Goal: Task Accomplishment & Management: Complete application form

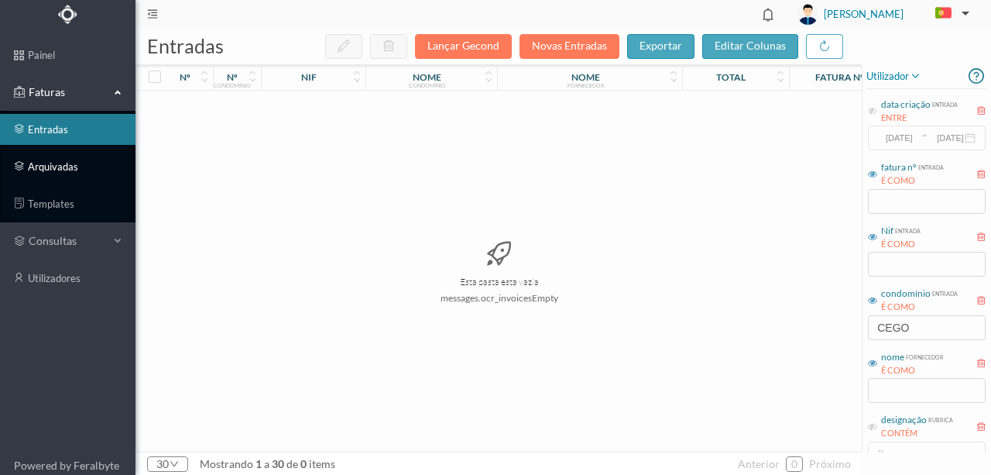
click at [48, 163] on link "arquivadas" at bounding box center [67, 166] width 135 height 31
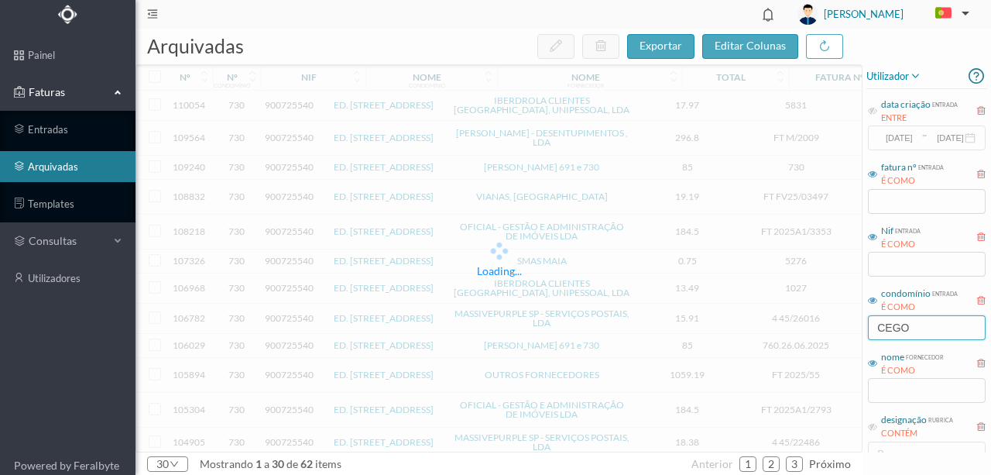
drag, startPoint x: 934, startPoint y: 330, endPoint x: 757, endPoint y: 294, distance: 180.1
click at [777, 315] on div "arquivadas exportar editar colunas Loading... nº nº condomínio nif nome condomí…" at bounding box center [562, 252] width 855 height 446
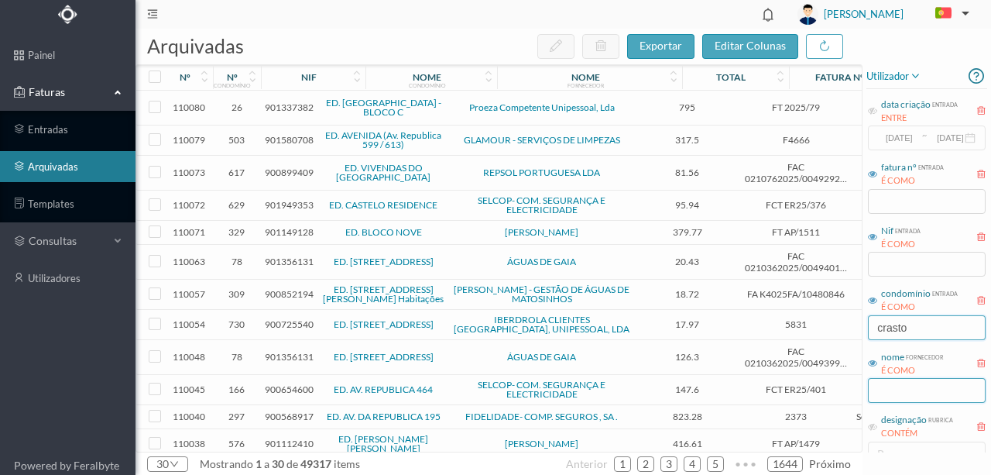
type input "crasto"
click at [887, 393] on input "text" at bounding box center [927, 390] width 118 height 25
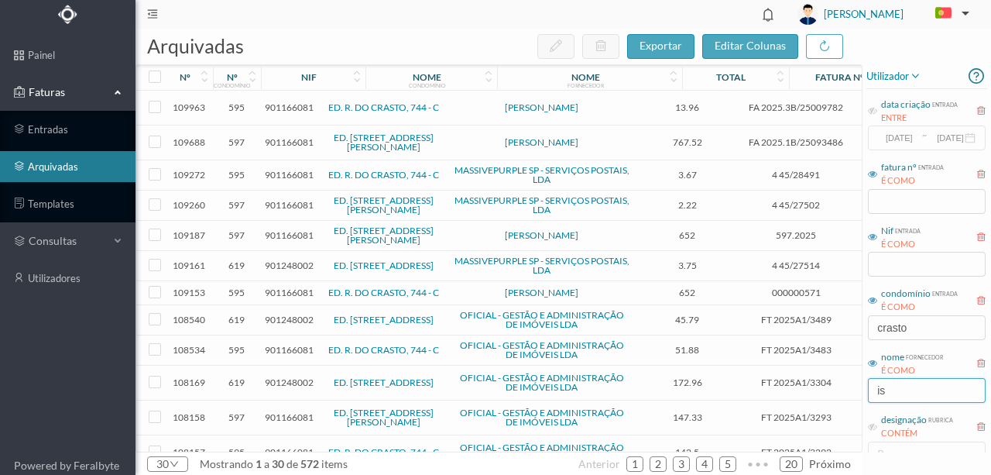
type input "is"
click at [279, 231] on span "901166081" at bounding box center [289, 235] width 49 height 12
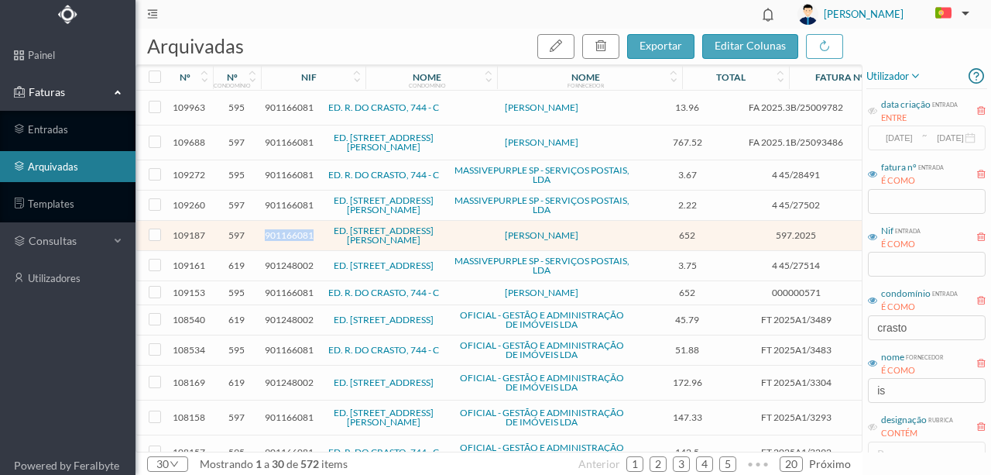
click at [279, 231] on span "901166081" at bounding box center [289, 235] width 49 height 12
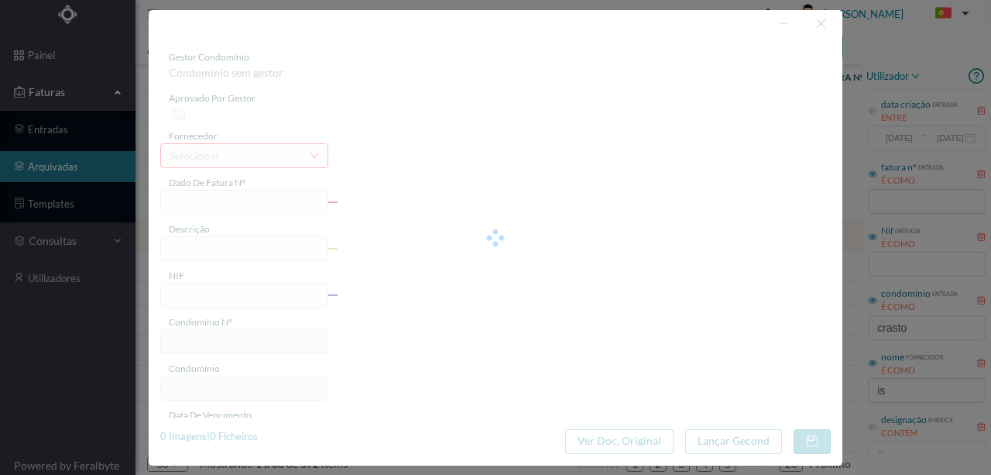
type input "597.2025"
type input "Portaria Julho + Sub de Ferias"
type input "901166081"
type input "2025-07-29"
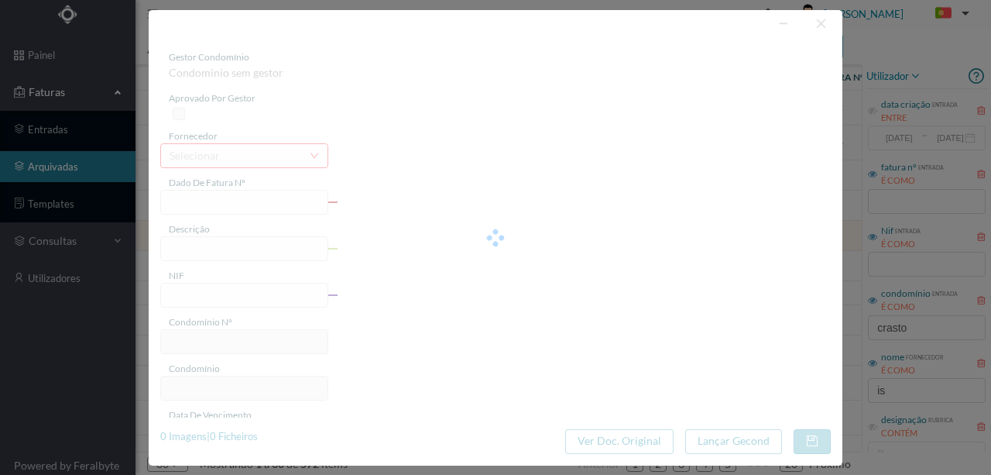
type input "2025-07-29"
type input "652.00"
type input "597"
type input "ED. RUA DE CRASTO, 744 - A"
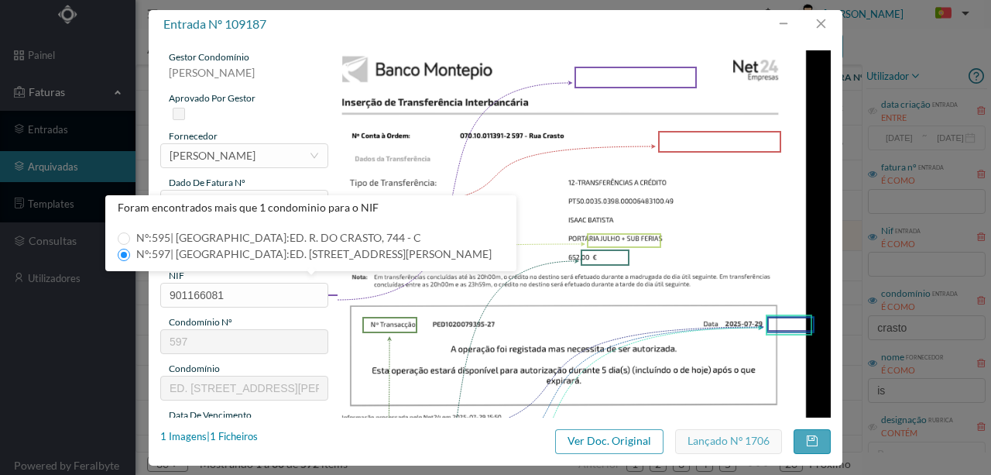
click at [746, 214] on img at bounding box center [584, 400] width 495 height 700
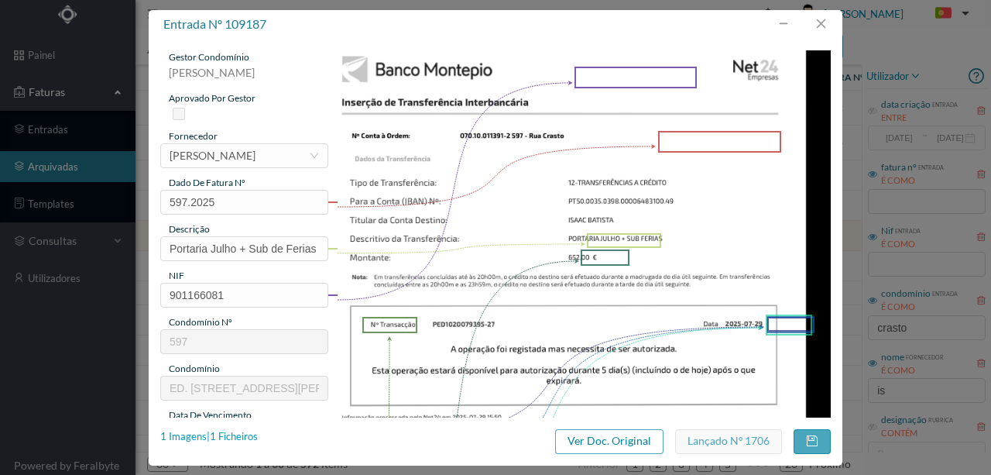
click at [258, 440] on div "1 Imagens | 1 Ficheiros" at bounding box center [209, 436] width 98 height 15
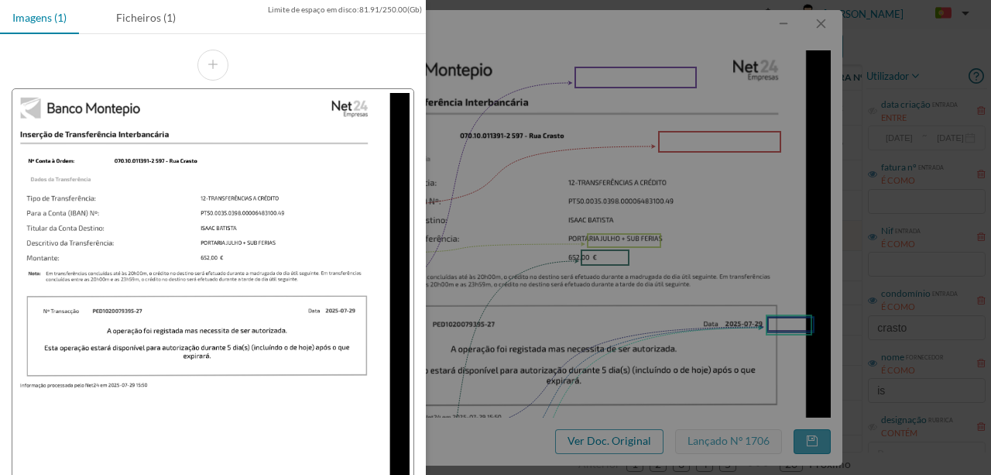
click at [571, 39] on div at bounding box center [495, 237] width 991 height 475
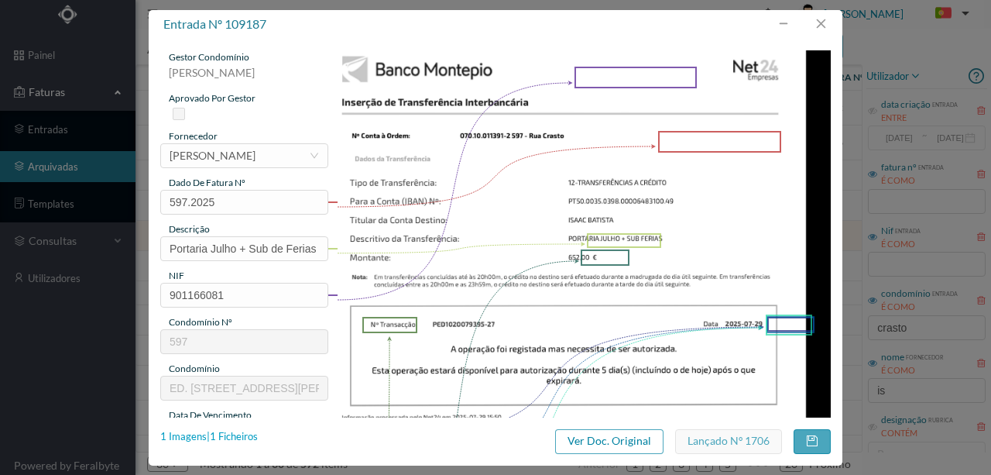
click at [250, 432] on div "1 Imagens | 1 Ficheiros" at bounding box center [209, 436] width 98 height 15
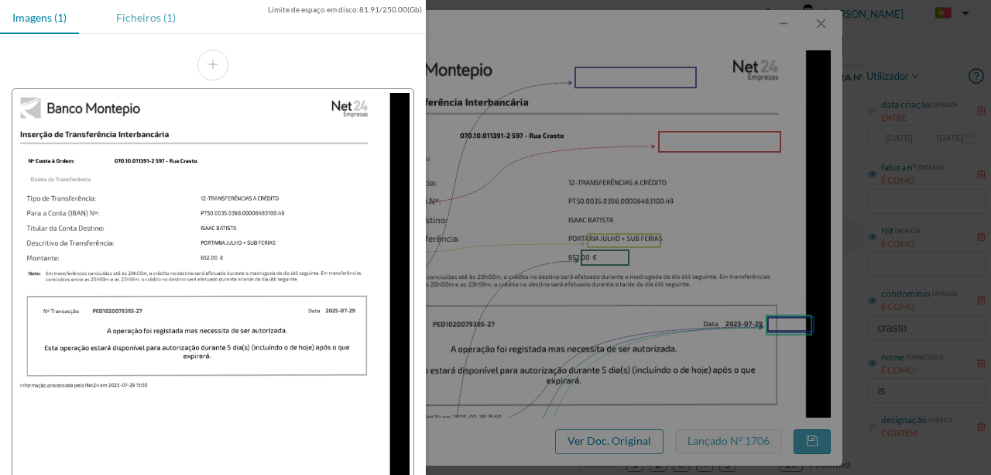
click at [153, 15] on div "Ficheiros (1)" at bounding box center [146, 17] width 84 height 35
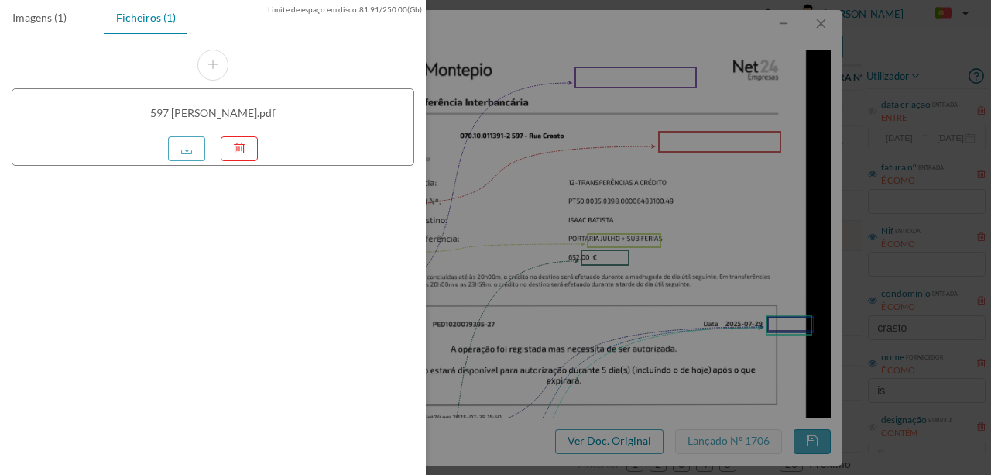
click at [708, 39] on div at bounding box center [495, 237] width 991 height 475
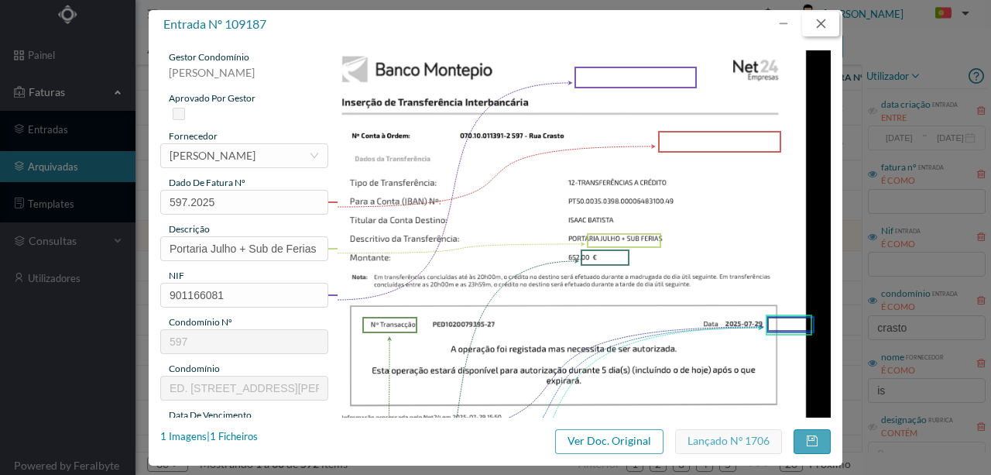
click at [827, 22] on button "button" at bounding box center [820, 24] width 37 height 25
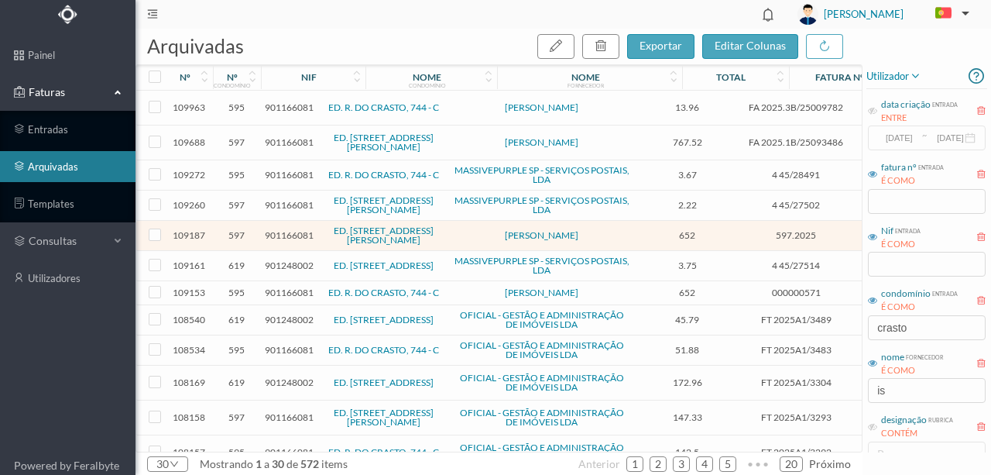
click at [276, 286] on span "901166081" at bounding box center [289, 292] width 49 height 12
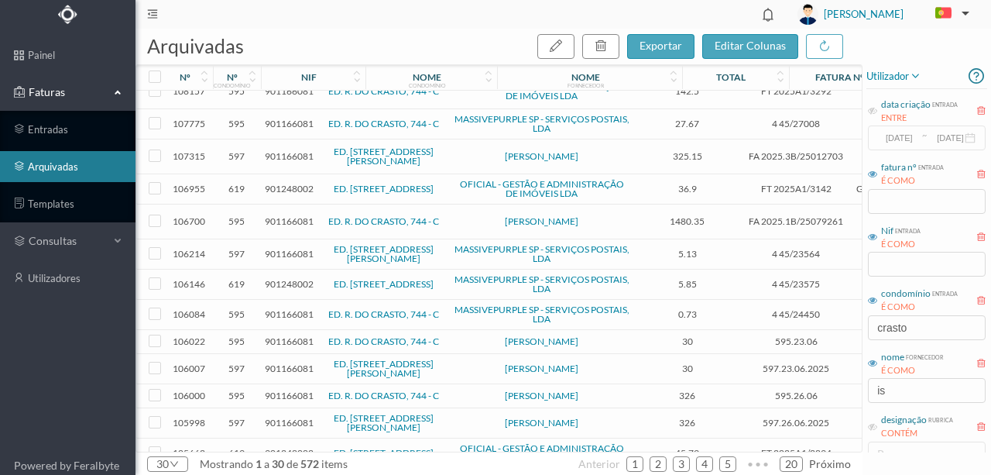
scroll to position [361, 0]
click at [283, 362] on span "901166081" at bounding box center [289, 368] width 49 height 12
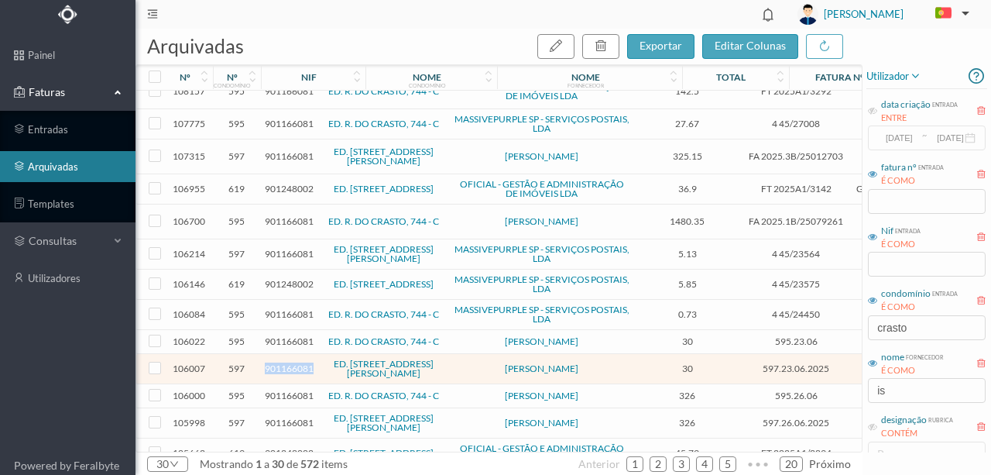
click at [283, 362] on span "901166081" at bounding box center [289, 368] width 49 height 12
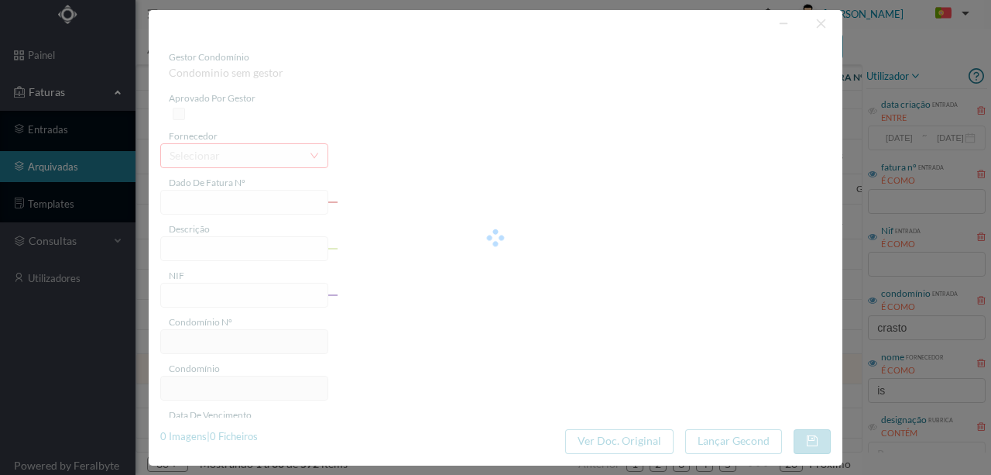
type input "597.23.06.2025"
type input "Subs Portaria"
type input "901166081"
type input "2025-06-23"
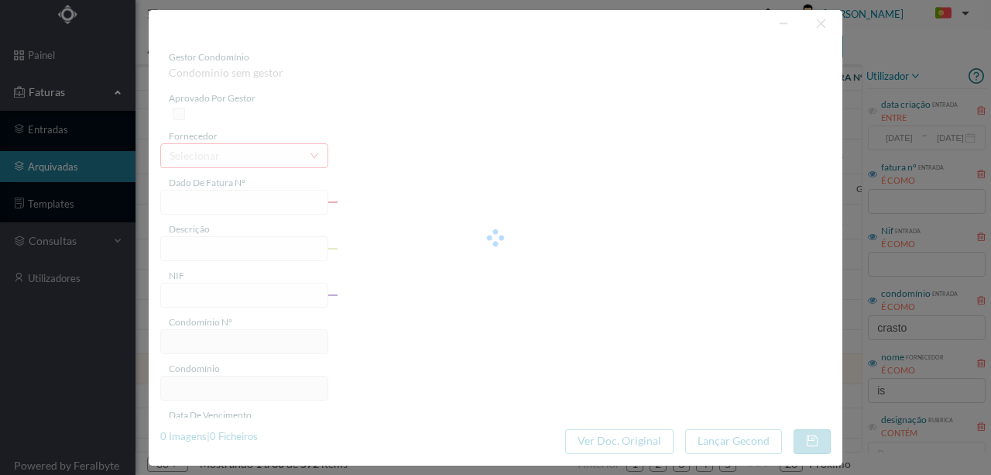
type input "2025-06-23"
type input "30.00"
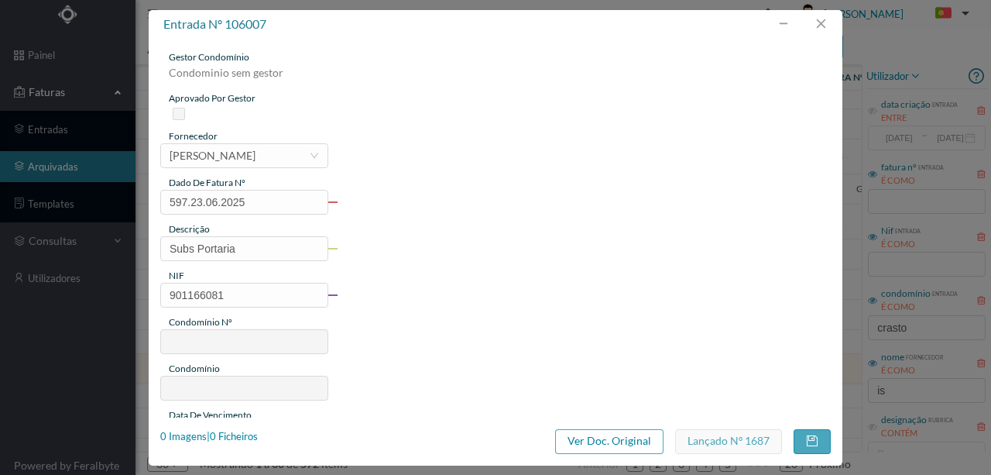
type input "597"
type input "ED. RUA DE CRASTO, 744 - A"
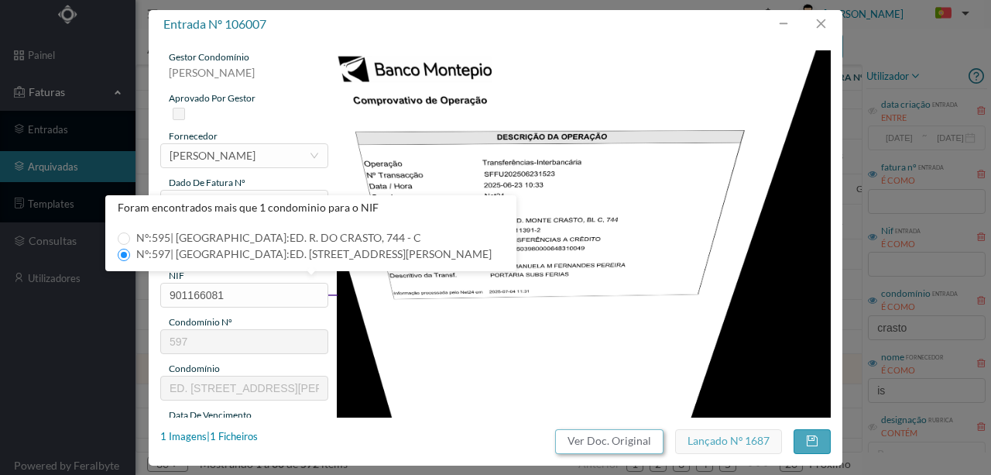
click at [627, 445] on button "Ver Doc. Original" at bounding box center [609, 441] width 108 height 25
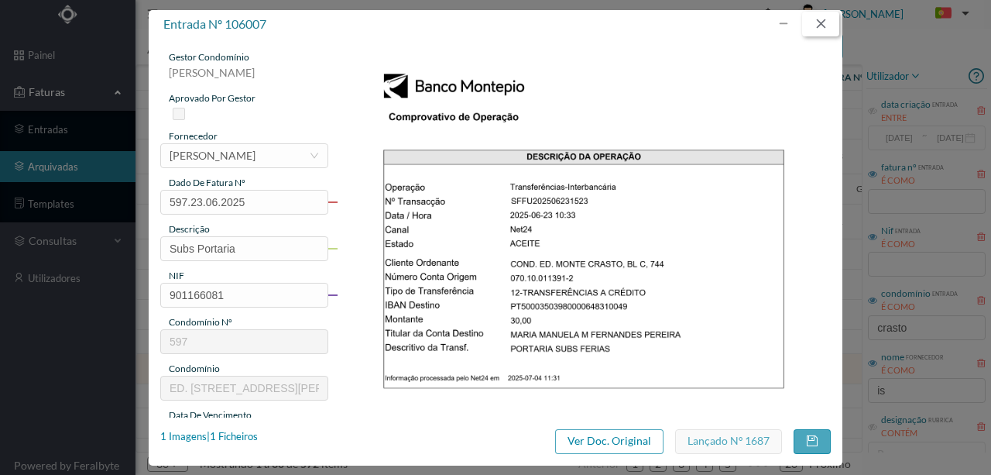
click at [824, 25] on button "button" at bounding box center [820, 24] width 37 height 25
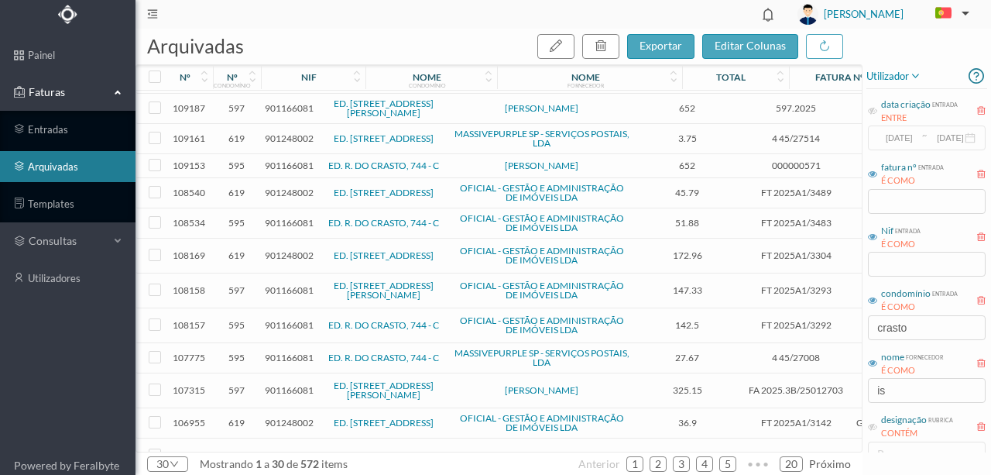
scroll to position [0, 0]
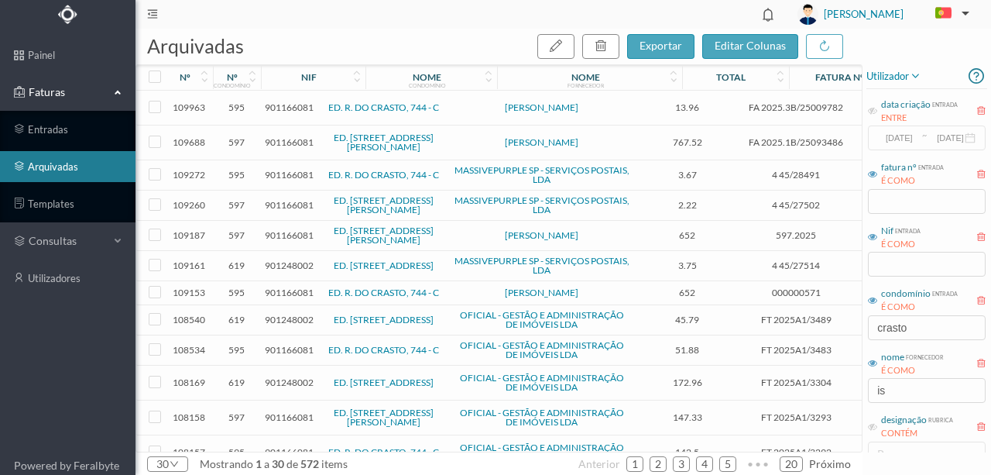
click at [286, 229] on span "901166081" at bounding box center [289, 235] width 49 height 12
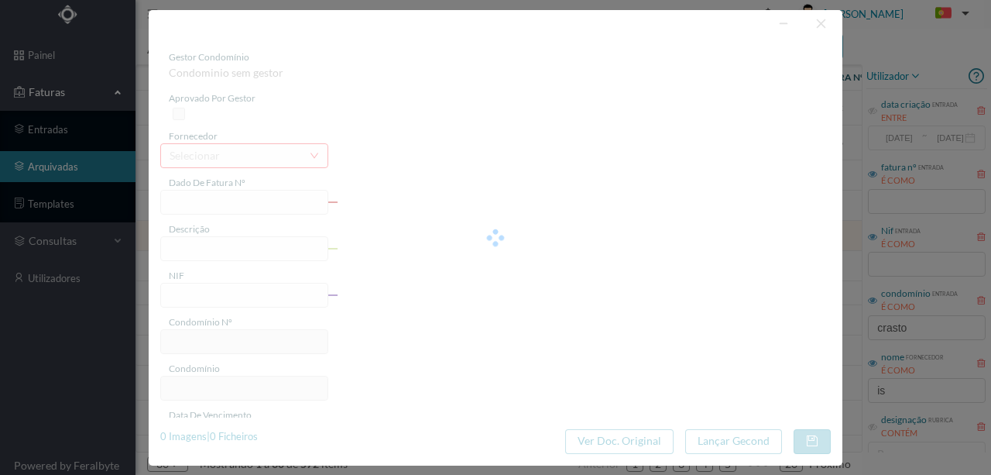
type input "597.2025"
type input "Portaria Julho + Sub de Ferias"
type input "901166081"
type input "2025-07-29"
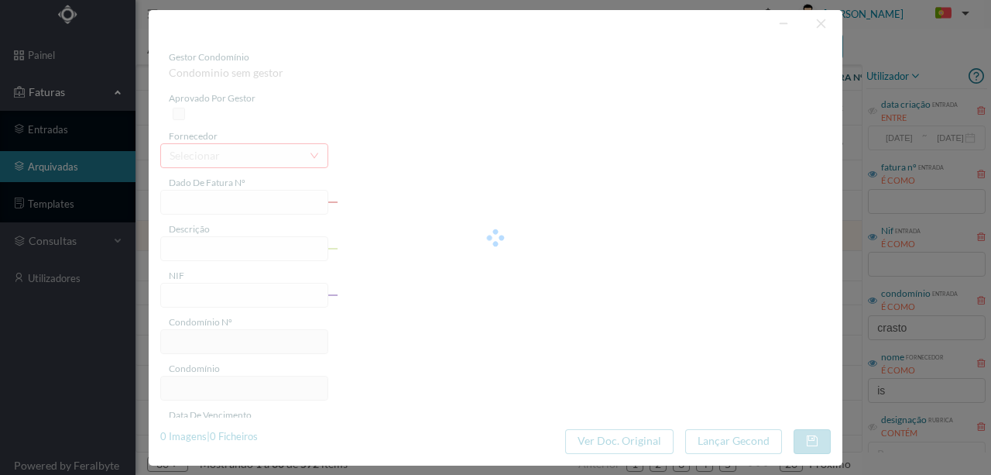
type input "2025-07-29"
type input "652.00"
type input "597"
type input "ED. RUA DE CRASTO, 744 - A"
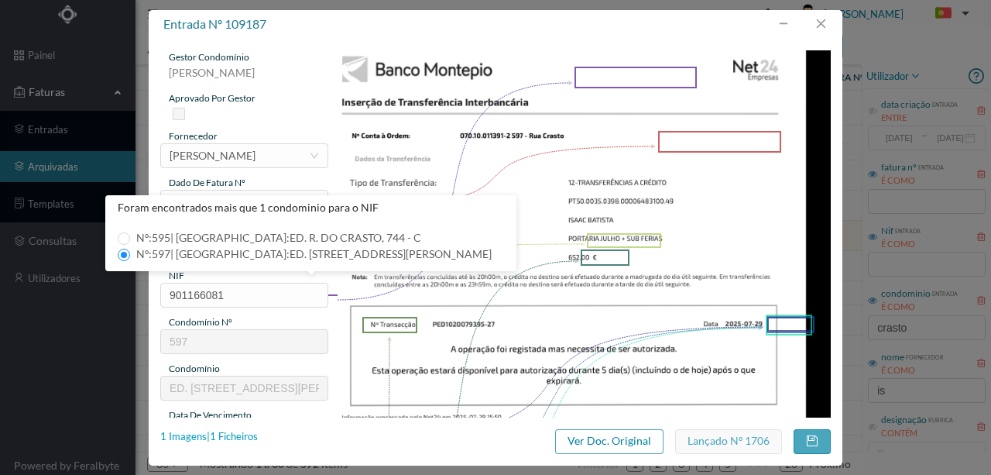
click at [251, 434] on div "1 Imagens | 1 Ficheiros" at bounding box center [209, 436] width 98 height 15
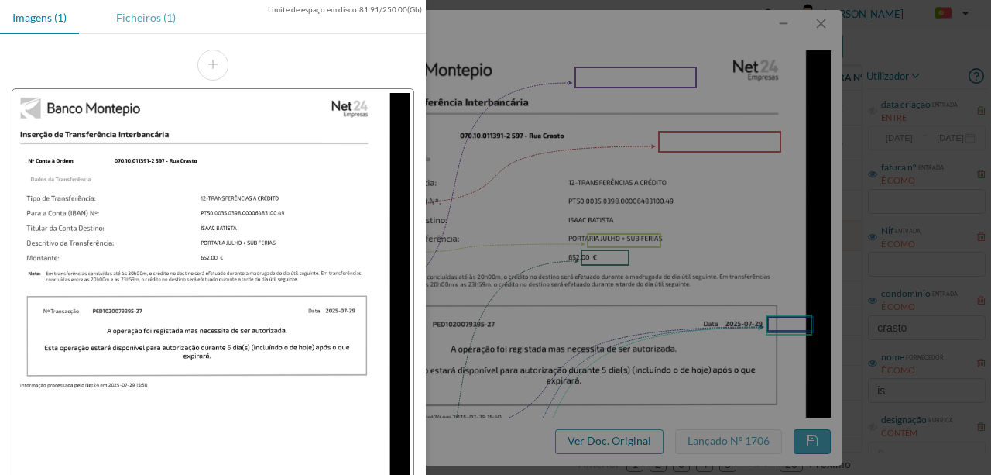
click at [139, 20] on div "Ficheiros (1)" at bounding box center [146, 17] width 84 height 35
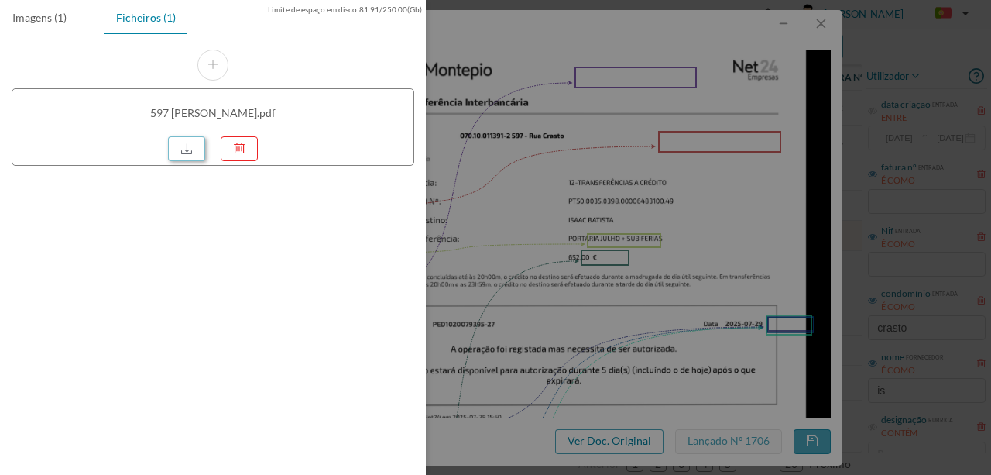
click at [183, 151] on link at bounding box center [186, 148] width 37 height 25
click at [533, 176] on div at bounding box center [495, 237] width 991 height 475
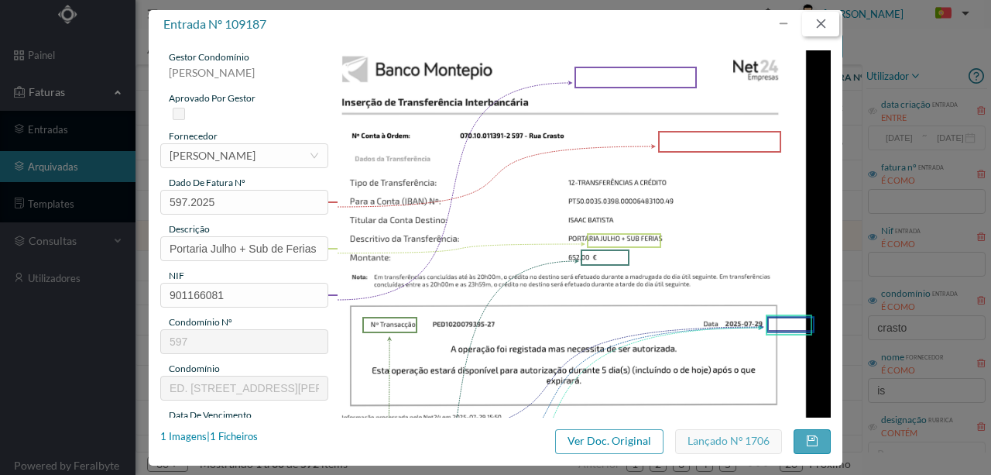
click at [818, 27] on button "button" at bounding box center [820, 24] width 37 height 25
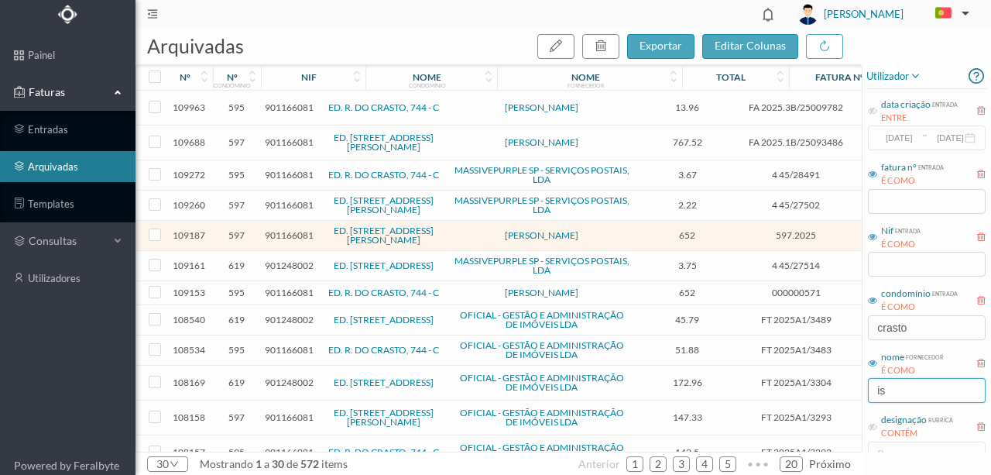
drag, startPoint x: 902, startPoint y: 387, endPoint x: 844, endPoint y: 393, distance: 58.4
click at [844, 393] on div "arquivadas exportar editar colunas nº nº condomínio nif nome condomínio nome fo…" at bounding box center [562, 252] width 855 height 446
drag, startPoint x: 920, startPoint y: 331, endPoint x: 798, endPoint y: 333, distance: 121.6
click at [798, 333] on div "arquivadas exportar editar colunas nº nº condomínio nif nome condomínio nome fo…" at bounding box center [562, 252] width 855 height 446
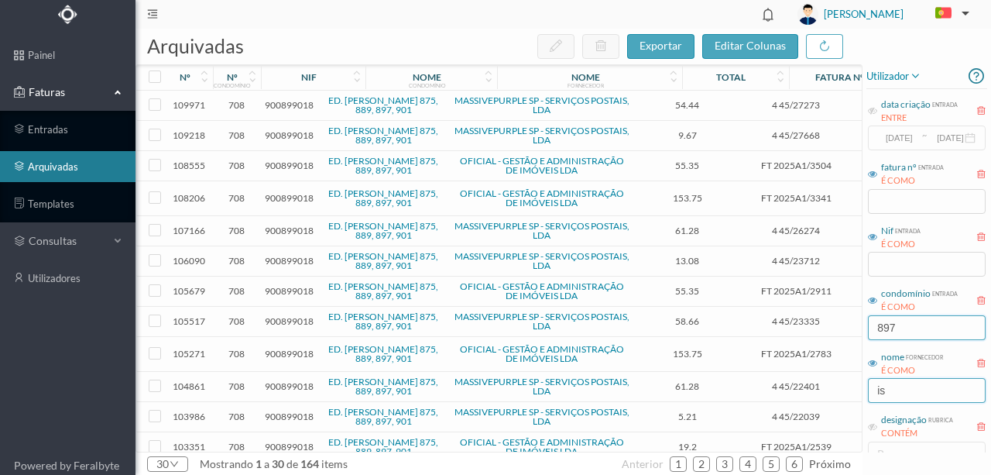
type input "897"
drag, startPoint x: 904, startPoint y: 392, endPoint x: 850, endPoint y: 390, distance: 54.2
click at [858, 392] on div "arquivadas exportar editar colunas nº nº condomínio nif nome condomínio nome fo…" at bounding box center [562, 252] width 855 height 446
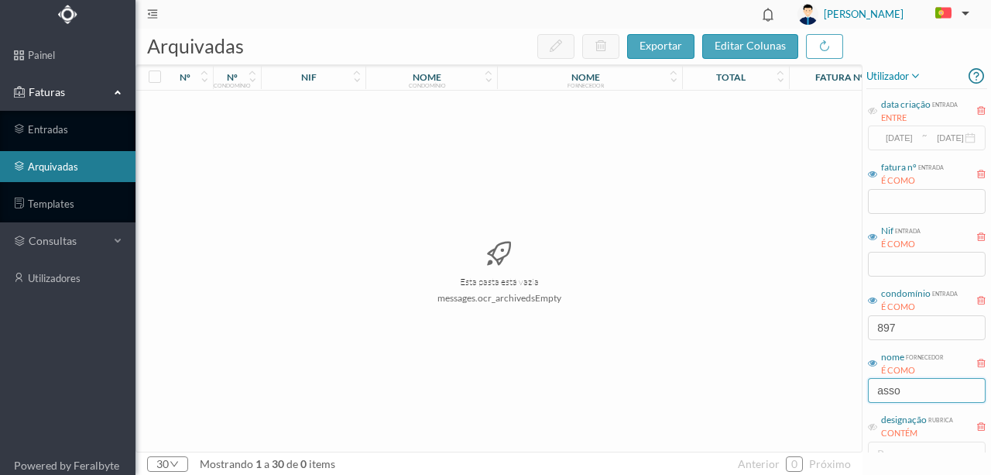
drag, startPoint x: 917, startPoint y: 392, endPoint x: 856, endPoint y: 393, distance: 61.2
click at [856, 393] on div "arquivadas exportar editar colunas nº nº condomínio nif nome condomínio nome fo…" at bounding box center [562, 252] width 855 height 446
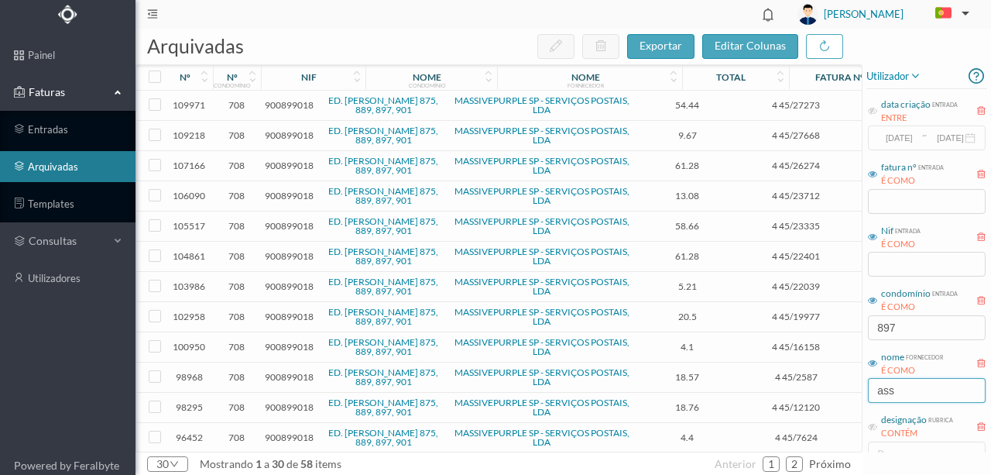
type input "ass"
drag, startPoint x: 914, startPoint y: 389, endPoint x: 837, endPoint y: 388, distance: 77.4
click at [837, 388] on div "arquivadas exportar editar colunas nº nº condomínio nif nome condomínio nome fo…" at bounding box center [562, 252] width 855 height 446
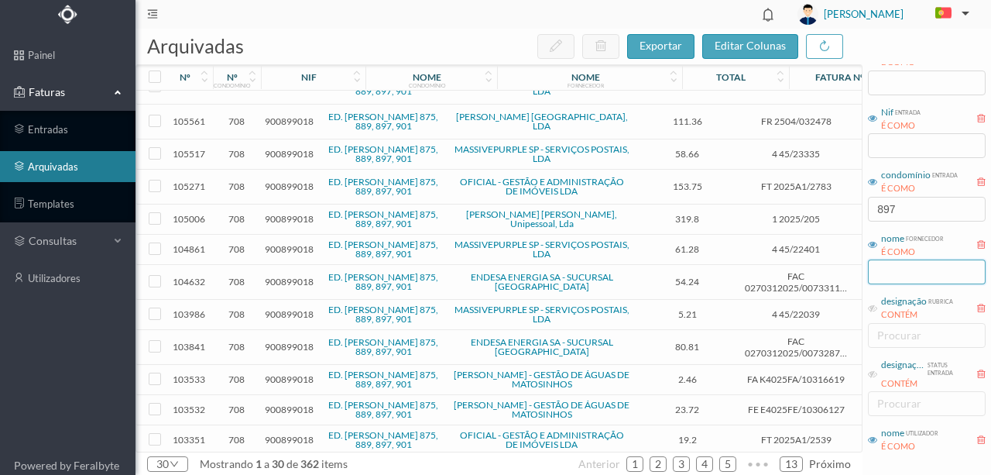
scroll to position [155, 0]
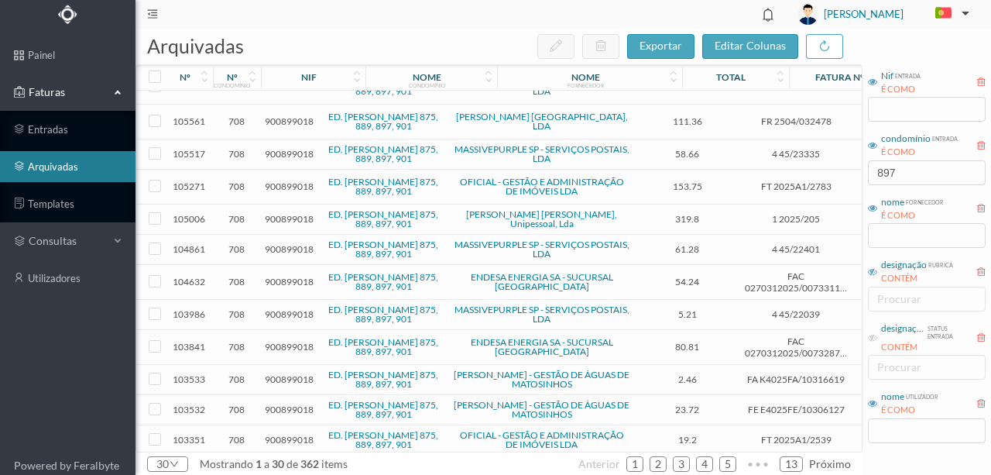
click at [875, 275] on icon at bounding box center [872, 271] width 9 height 9
click at [883, 296] on div "procurar" at bounding box center [923, 298] width 92 height 15
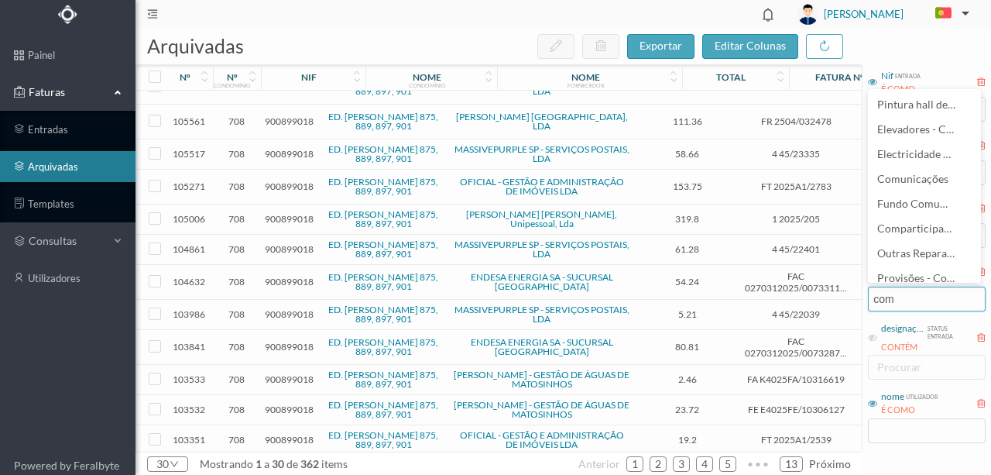
type input "comp"
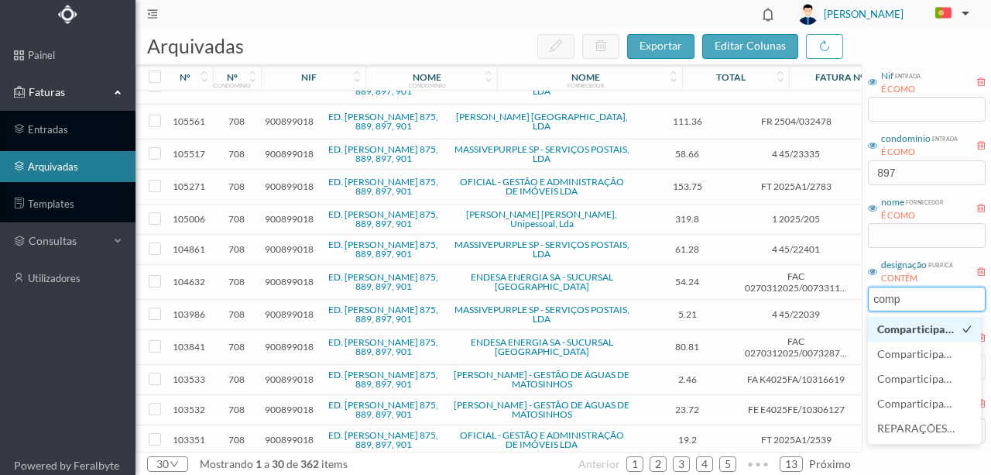
click at [917, 327] on span "Comparticipações" at bounding box center [922, 328] width 91 height 13
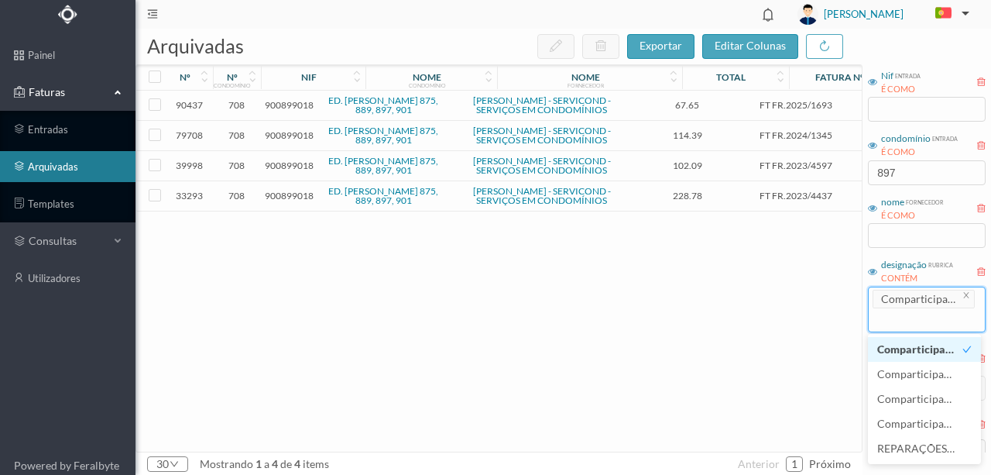
scroll to position [0, 0]
click at [907, 348] on span "Comparticipações" at bounding box center [922, 348] width 91 height 13
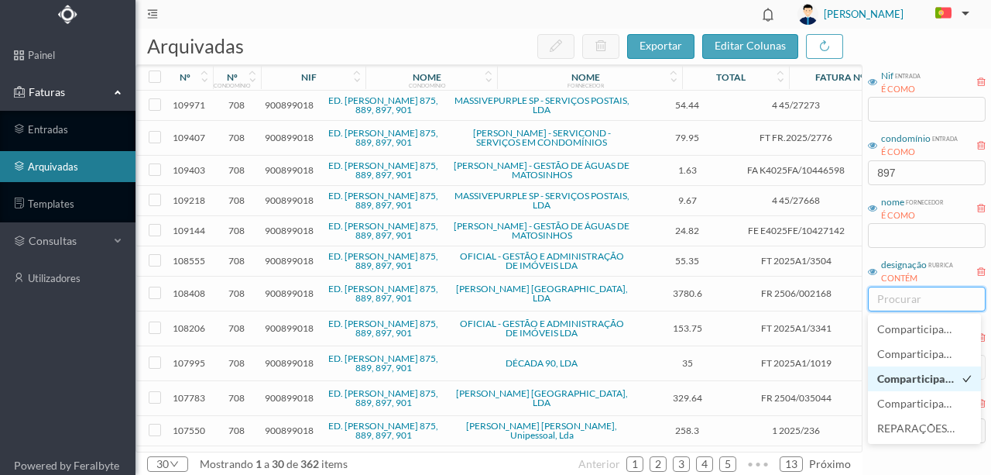
click at [905, 382] on span "Comparticipação p/entrada 732" at bounding box center [956, 378] width 159 height 13
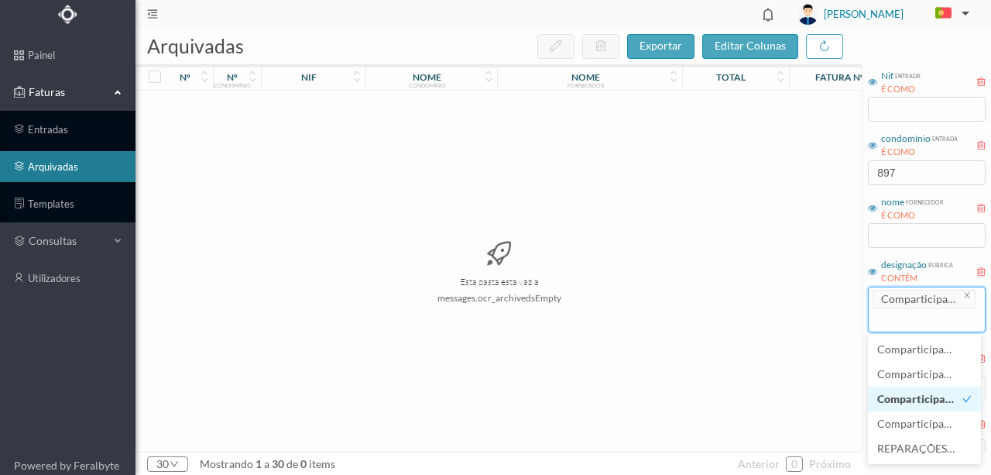
click at [907, 403] on span "Comparticipação p/entrada 732" at bounding box center [956, 398] width 159 height 13
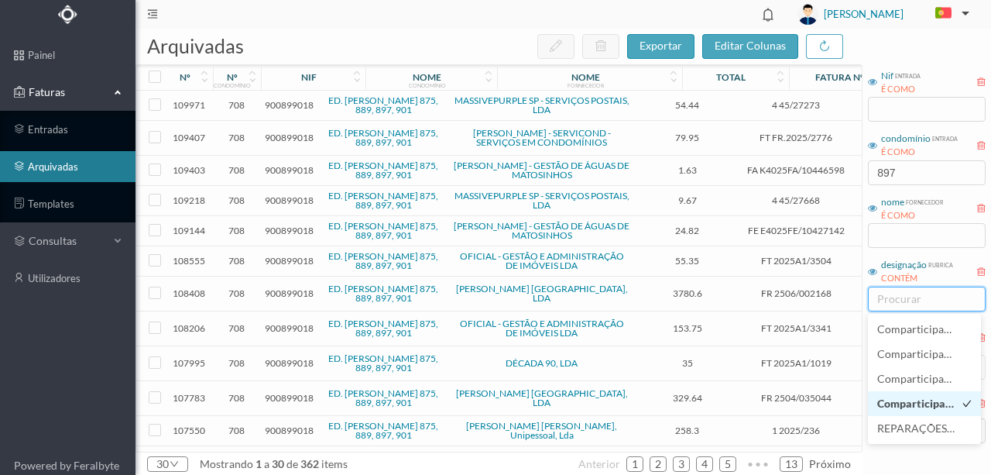
click at [906, 408] on span "Comparticipação Anual no Saneamento" at bounding box center [976, 402] width 198 height 13
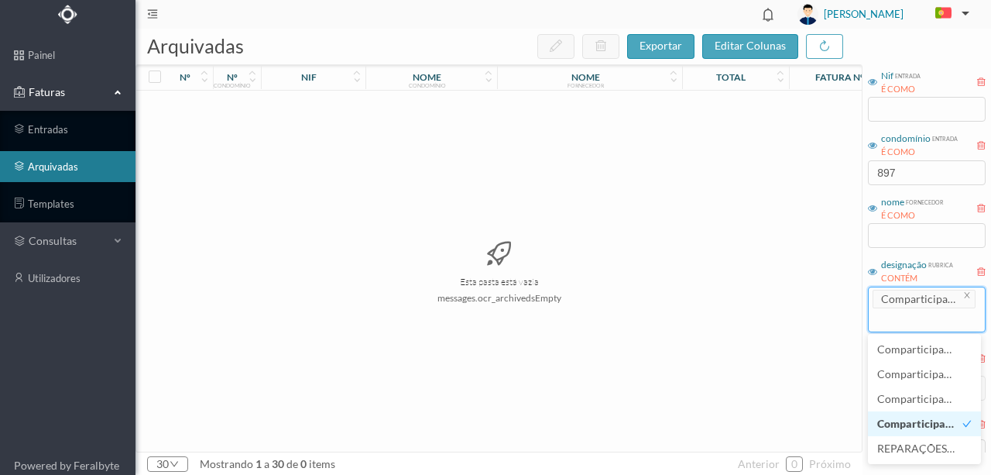
click at [914, 424] on span "Comparticipação Anual no Saneamento" at bounding box center [976, 422] width 198 height 13
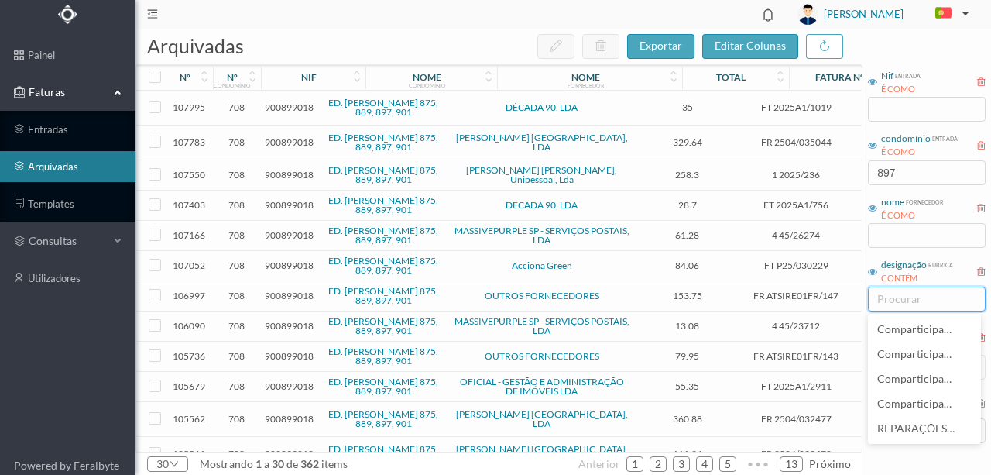
scroll to position [123, 0]
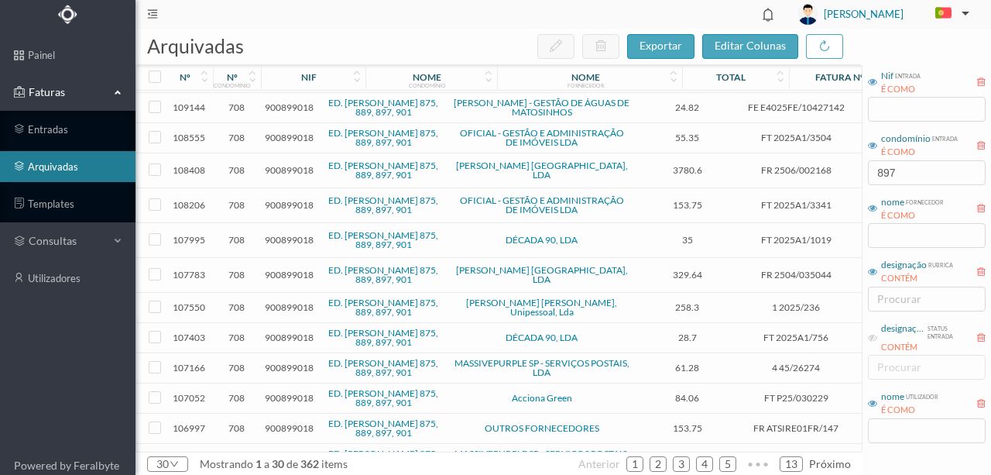
click at [677, 81] on icon at bounding box center [673, 80] width 9 height 11
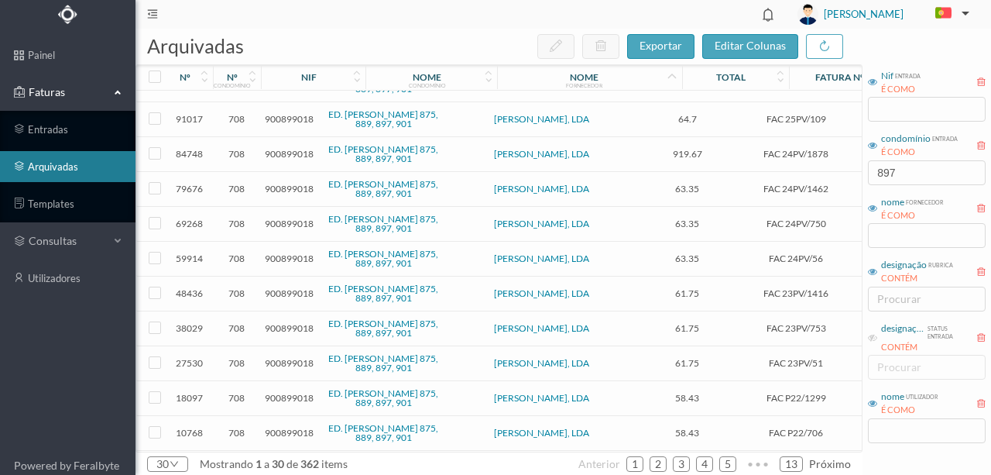
click at [672, 77] on icon at bounding box center [672, 76] width 12 height 13
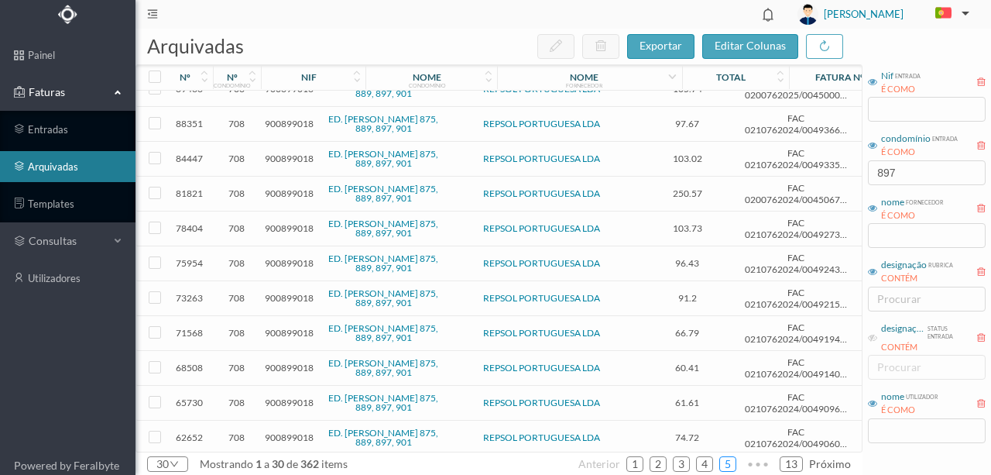
click at [728, 464] on link "5" at bounding box center [727, 463] width 15 height 23
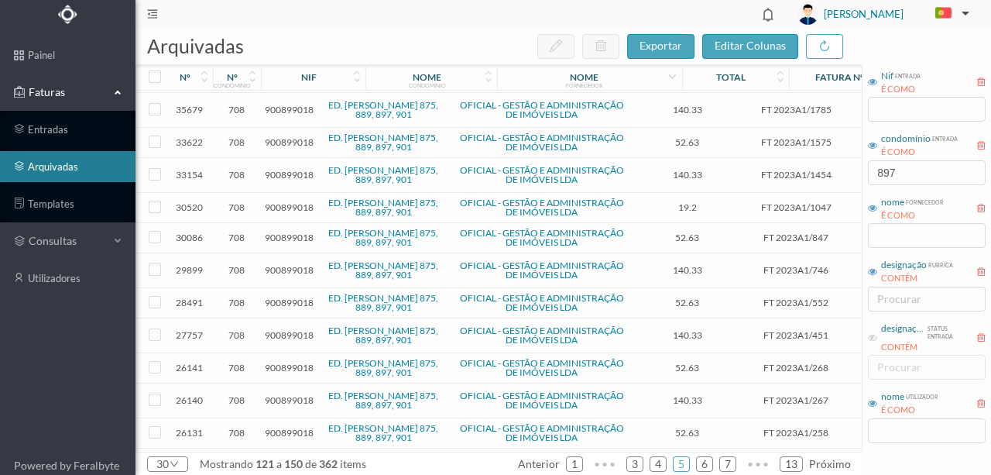
click at [776, 81] on icon at bounding box center [780, 80] width 9 height 11
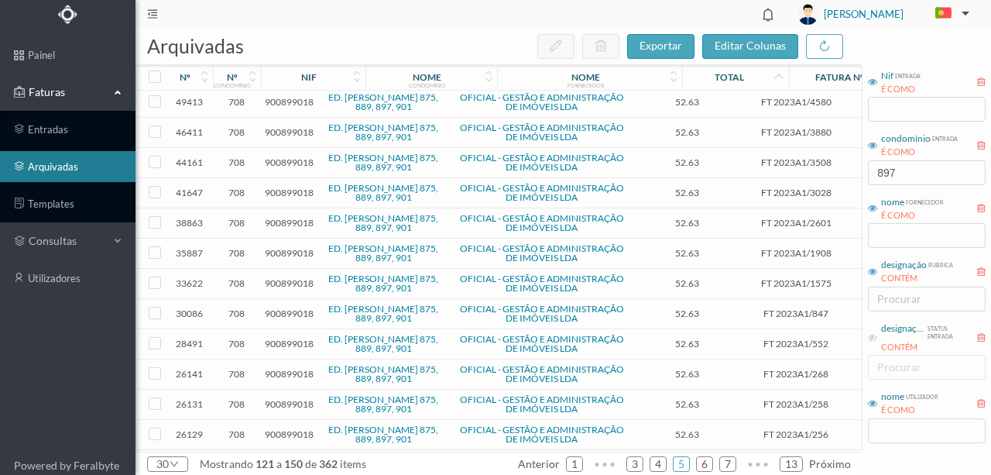
scroll to position [278, 0]
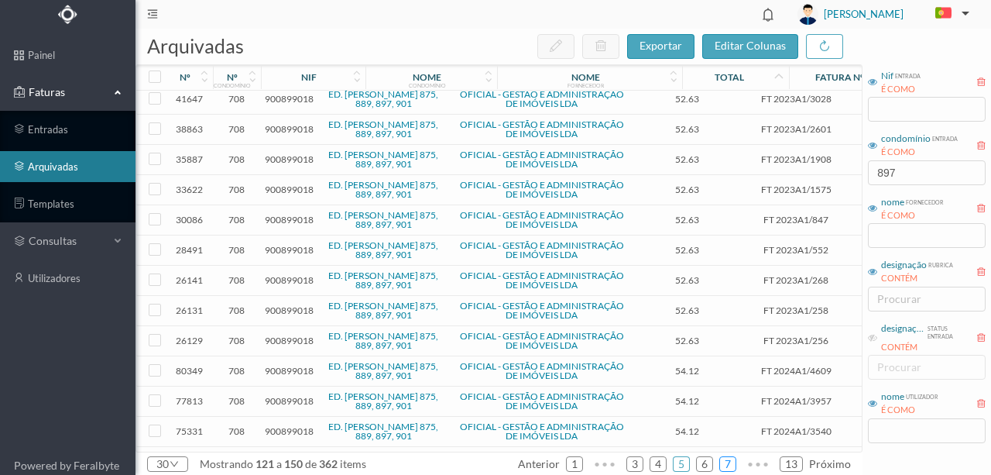
click at [734, 462] on link "7" at bounding box center [727, 463] width 15 height 23
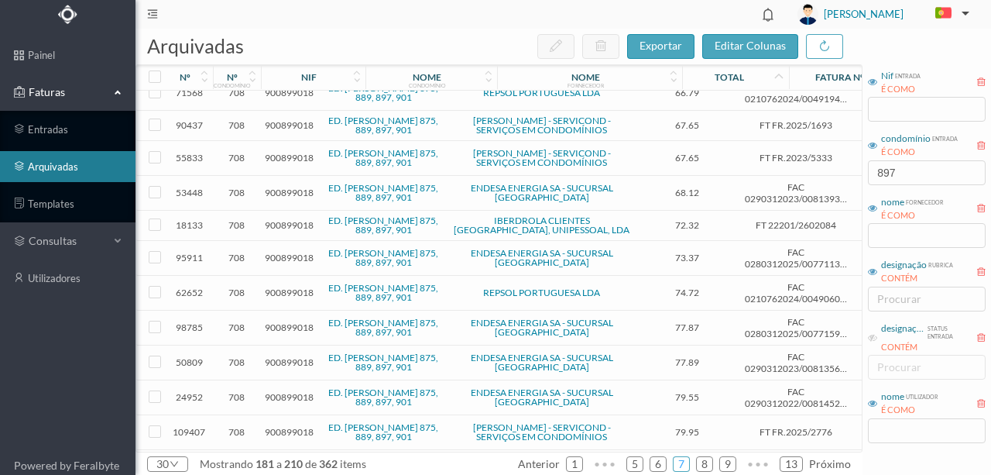
scroll to position [639, 0]
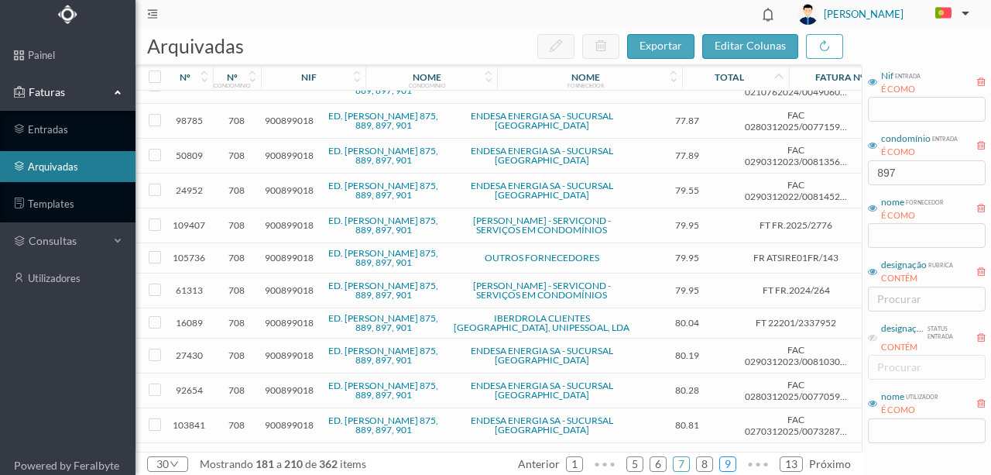
click at [727, 461] on link "9" at bounding box center [727, 463] width 15 height 23
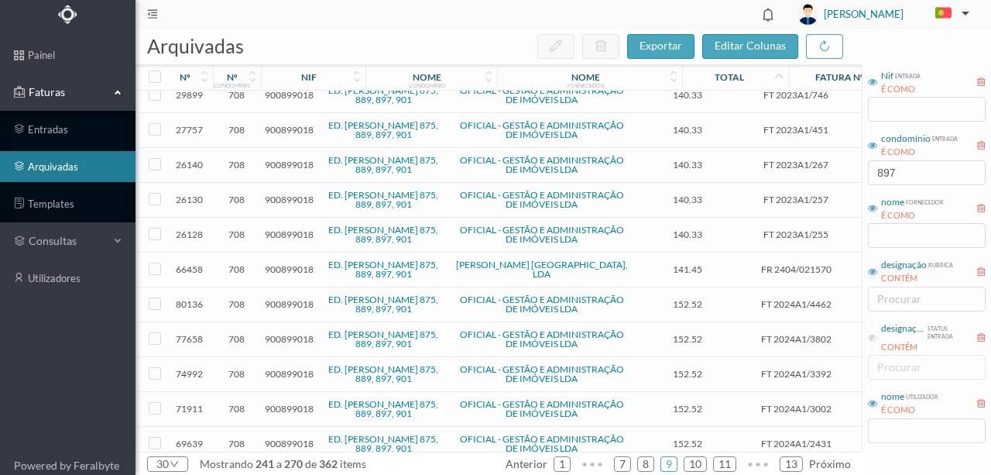
scroll to position [665, 0]
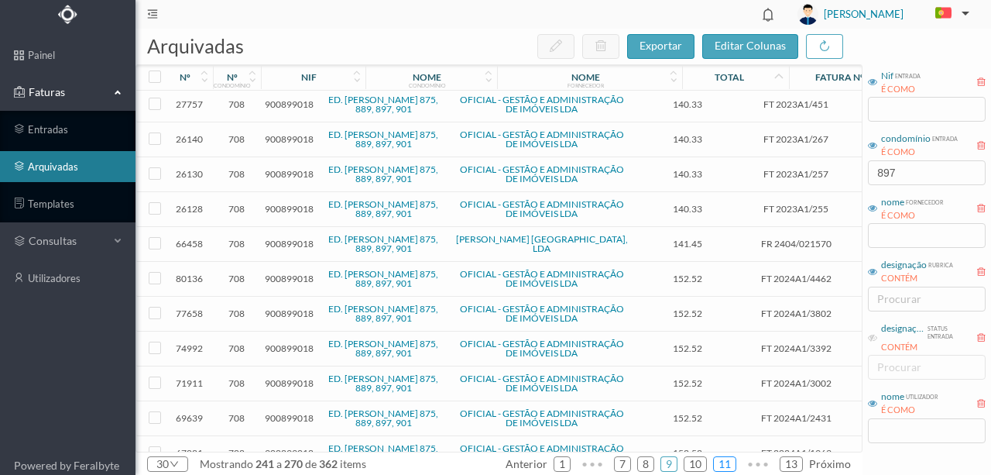
click at [732, 460] on link "11" at bounding box center [725, 463] width 22 height 23
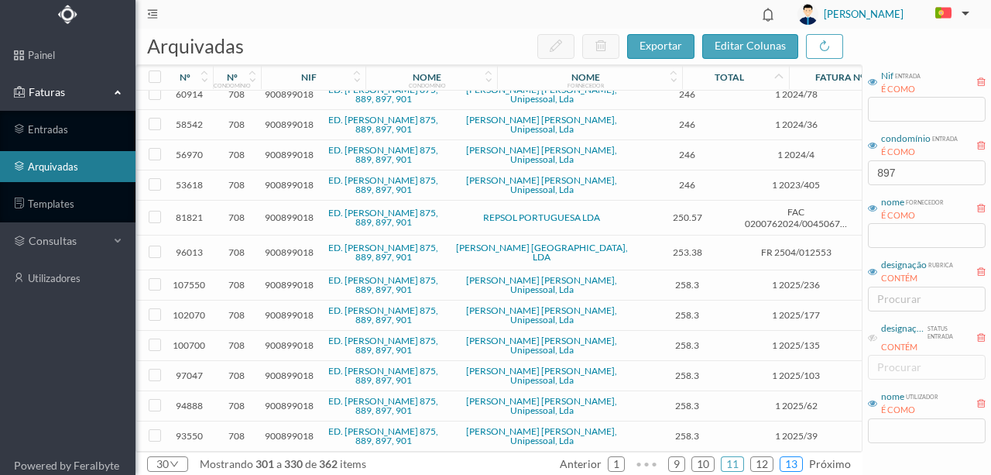
click at [794, 464] on link "13" at bounding box center [791, 463] width 22 height 23
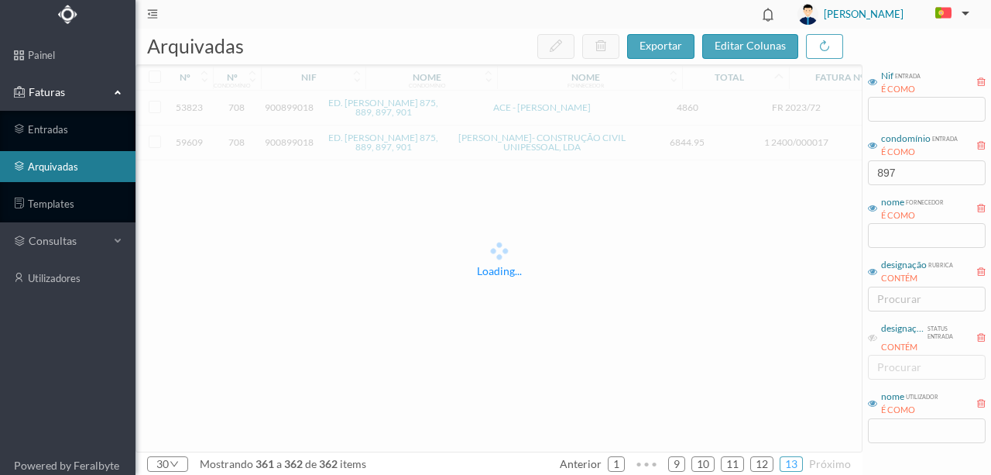
scroll to position [0, 0]
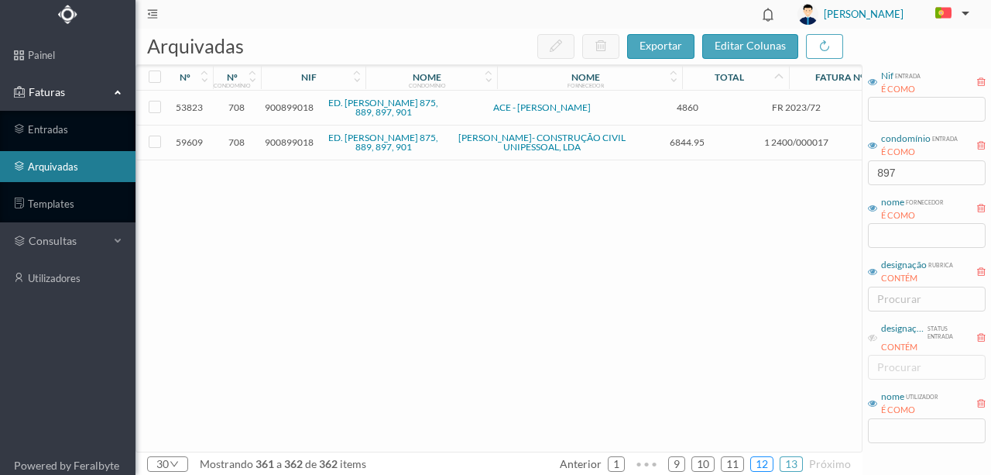
click at [763, 464] on link "12" at bounding box center [762, 463] width 22 height 23
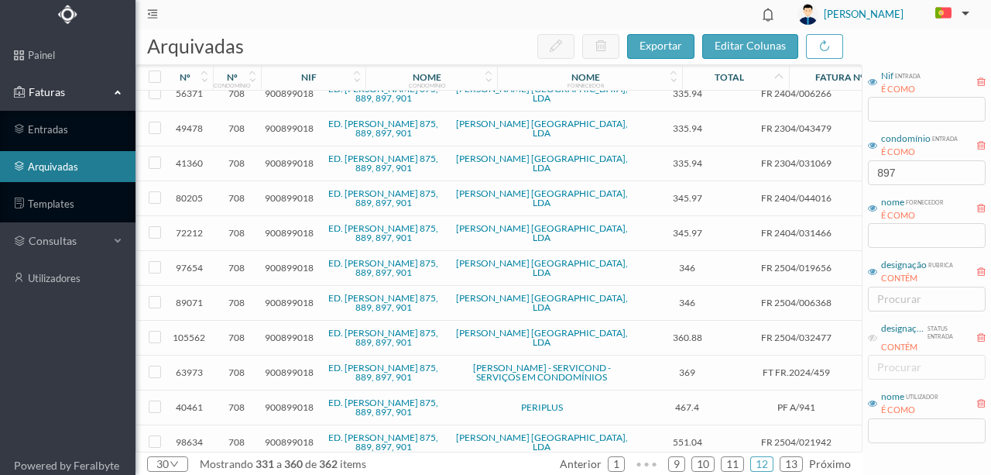
scroll to position [297, 0]
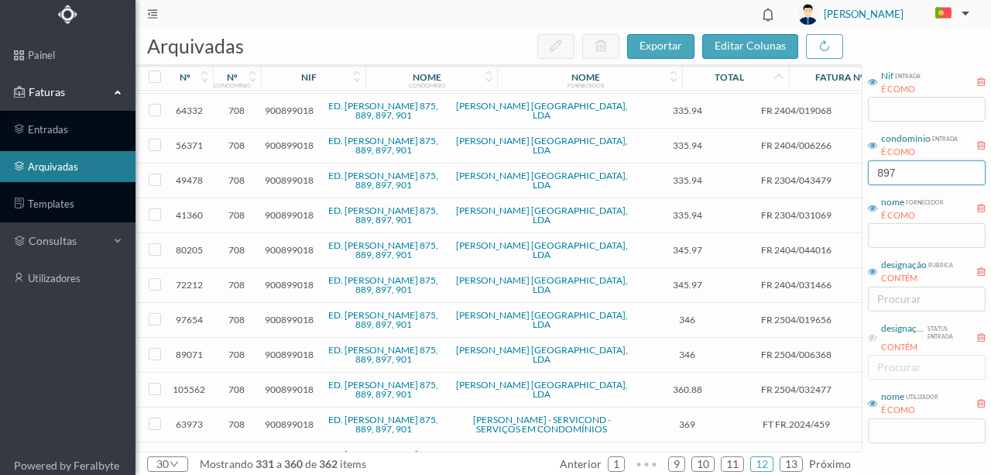
drag, startPoint x: 913, startPoint y: 168, endPoint x: 746, endPoint y: 172, distance: 166.5
click at [765, 173] on div "arquivadas exportar editar colunas nº nº condomínio nif nome condomínio nome fo…" at bounding box center [562, 252] width 855 height 446
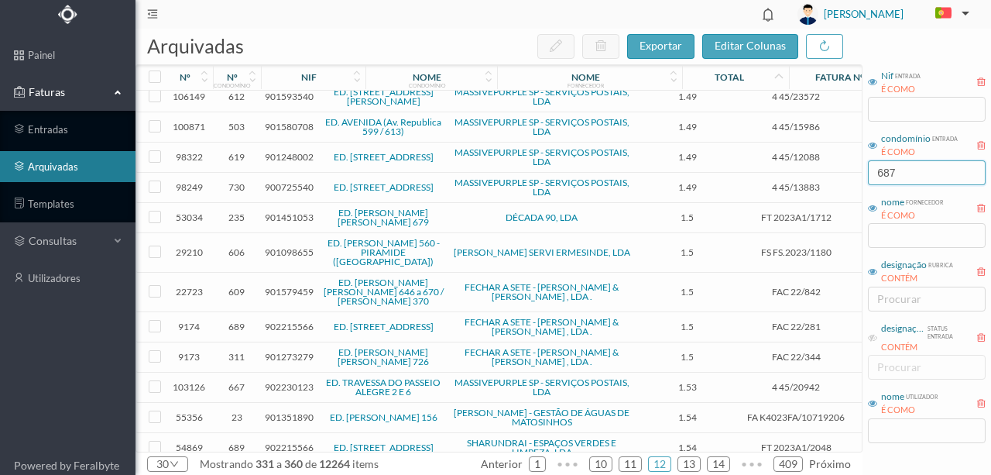
scroll to position [0, 0]
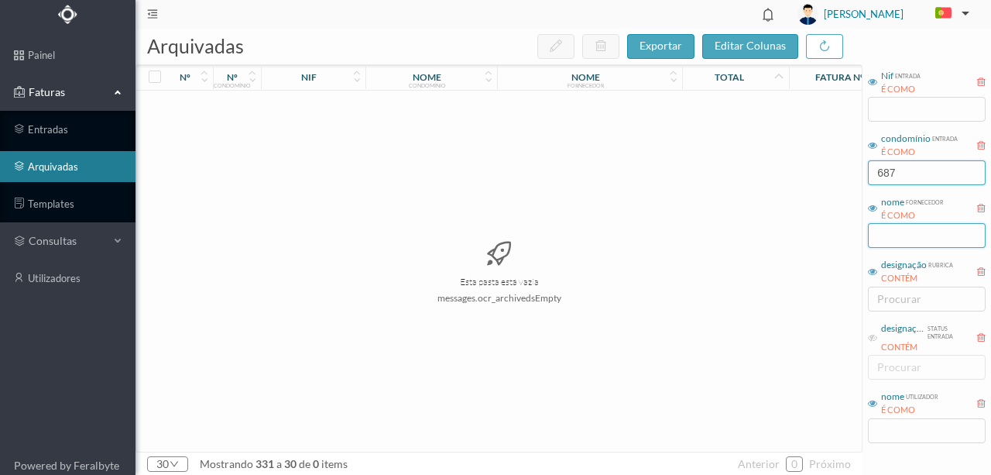
type input "687"
click at [894, 237] on input "text" at bounding box center [927, 235] width 118 height 25
type input "asso"
click at [796, 310] on div "Esta pasta está vazia messages.ocr_archivedsEmpty" at bounding box center [498, 271] width 725 height 361
drag, startPoint x: 929, startPoint y: 172, endPoint x: 833, endPoint y: 172, distance: 96.0
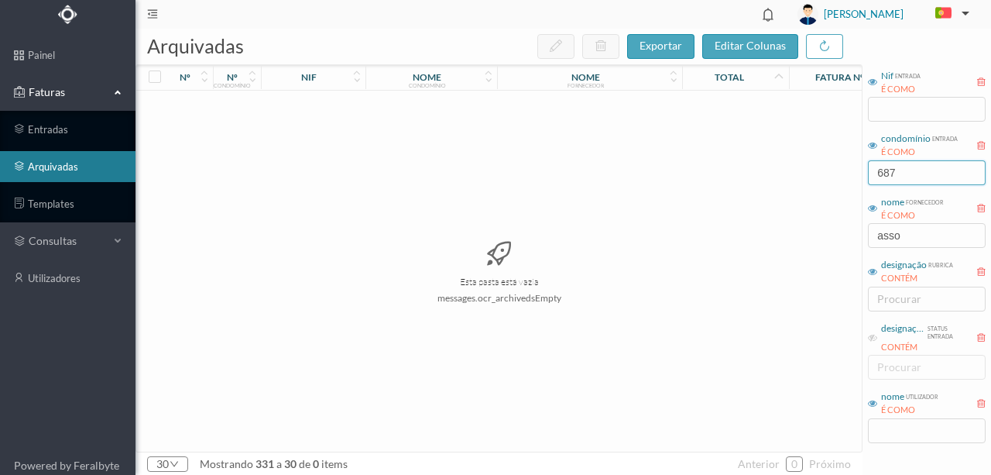
click at [835, 172] on div "arquivadas exportar editar colunas nº nº condomínio nif nome condomínio nome fo…" at bounding box center [562, 252] width 855 height 446
click at [934, 241] on input "asso" at bounding box center [927, 235] width 118 height 25
click at [647, 336] on div "Esta pasta está vazia messages.ocr_archivedsEmpty" at bounding box center [498, 271] width 725 height 361
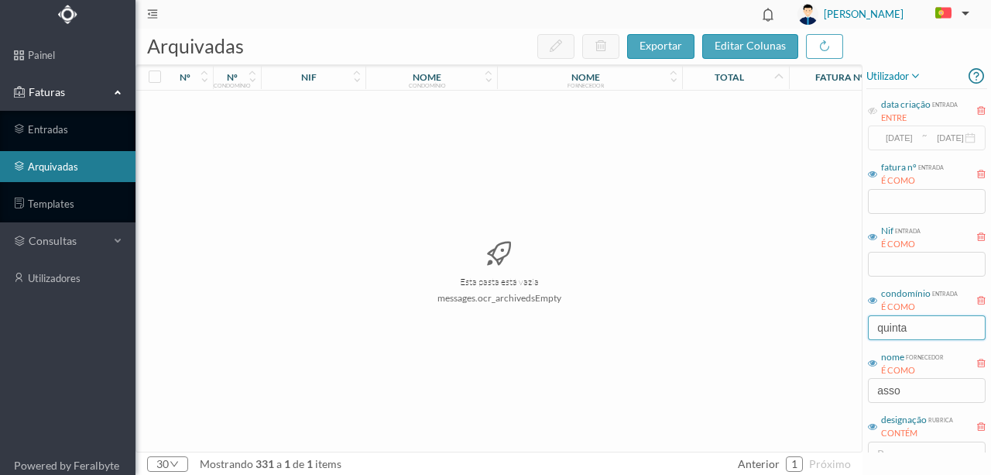
drag, startPoint x: 920, startPoint y: 328, endPoint x: 858, endPoint y: 328, distance: 61.9
click at [858, 328] on div "arquivadas exportar editar colunas nº nº condomínio nif nome condomínio nome fo…" at bounding box center [562, 252] width 855 height 446
drag, startPoint x: 888, startPoint y: 328, endPoint x: 829, endPoint y: 328, distance: 58.8
click at [830, 328] on div "arquivadas exportar editar colunas nº nº condomínio nif nome condomínio nome fo…" at bounding box center [562, 252] width 855 height 446
drag, startPoint x: 929, startPoint y: 331, endPoint x: 805, endPoint y: 321, distance: 124.3
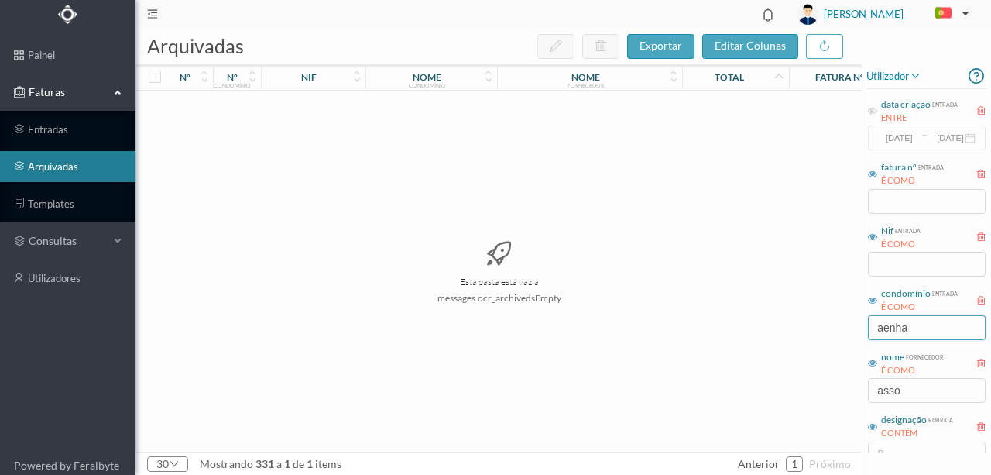
click at [813, 327] on div "arquivadas exportar editar colunas nº nº condomínio nif nome condomínio nome fo…" at bounding box center [562, 252] width 855 height 446
type input "pasco"
drag, startPoint x: 938, startPoint y: 388, endPoint x: 803, endPoint y: 390, distance: 134.7
click at [804, 391] on div "arquivadas exportar editar colunas nº nº condomínio nif nome condomínio nome fo…" at bounding box center [562, 252] width 855 height 446
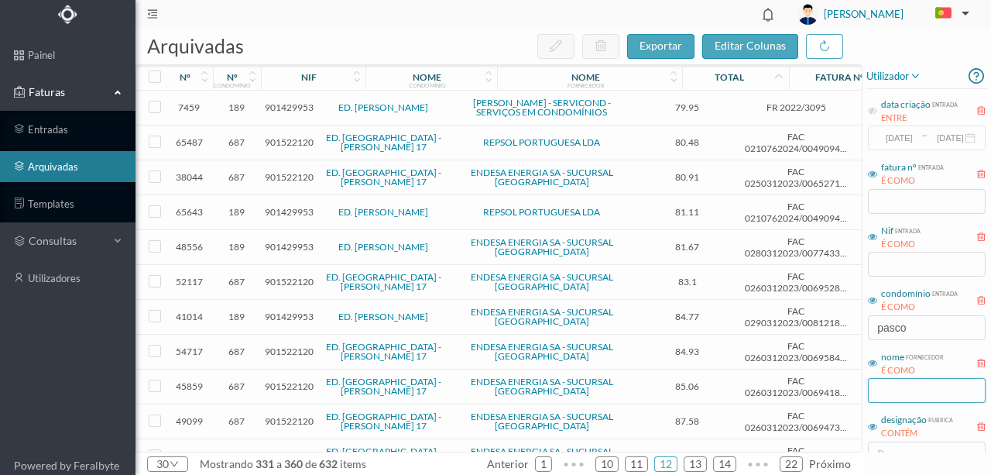
click at [885, 388] on input "text" at bounding box center [927, 390] width 118 height 25
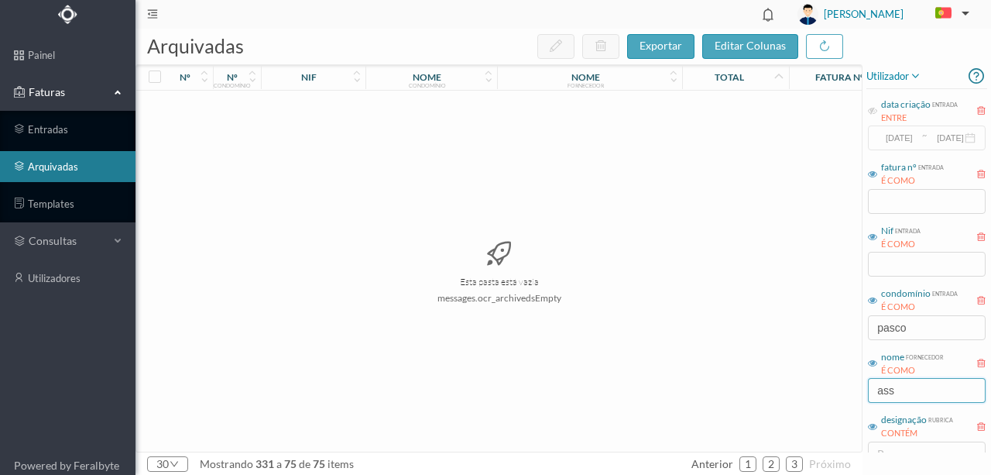
drag, startPoint x: 903, startPoint y: 391, endPoint x: 845, endPoint y: 389, distance: 58.9
click at [845, 389] on div "arquivadas exportar editar colunas nº nº condomínio nif nome condomínio nome fo…" at bounding box center [562, 252] width 855 height 446
type input "Ass"
drag, startPoint x: 918, startPoint y: 327, endPoint x: 845, endPoint y: 323, distance: 72.9
click at [845, 323] on div "arquivadas exportar editar colunas nº nº condomínio nif nome condomínio nome fo…" at bounding box center [562, 252] width 855 height 446
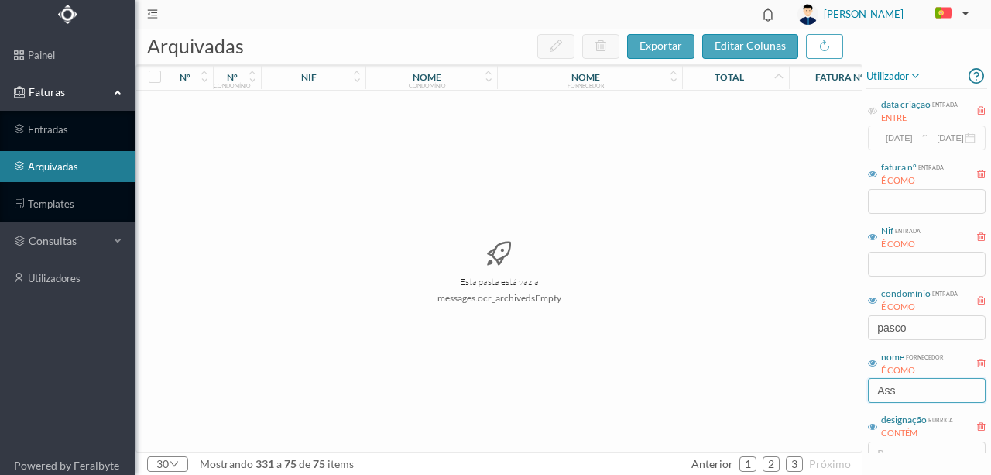
drag, startPoint x: 910, startPoint y: 396, endPoint x: 815, endPoint y: 379, distance: 96.0
click at [818, 391] on div "arquivadas exportar editar colunas nº nº condomínio nif nome condomínio nome fo…" at bounding box center [562, 252] width 855 height 446
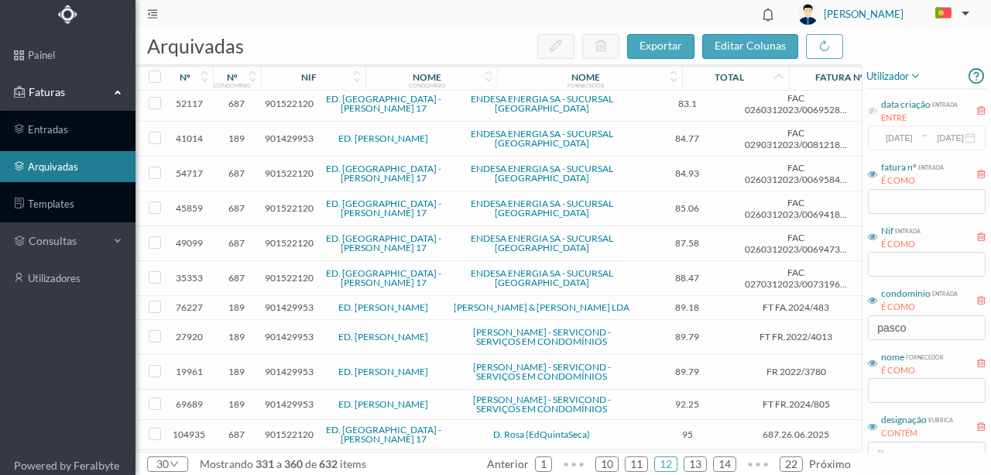
scroll to position [206, 0]
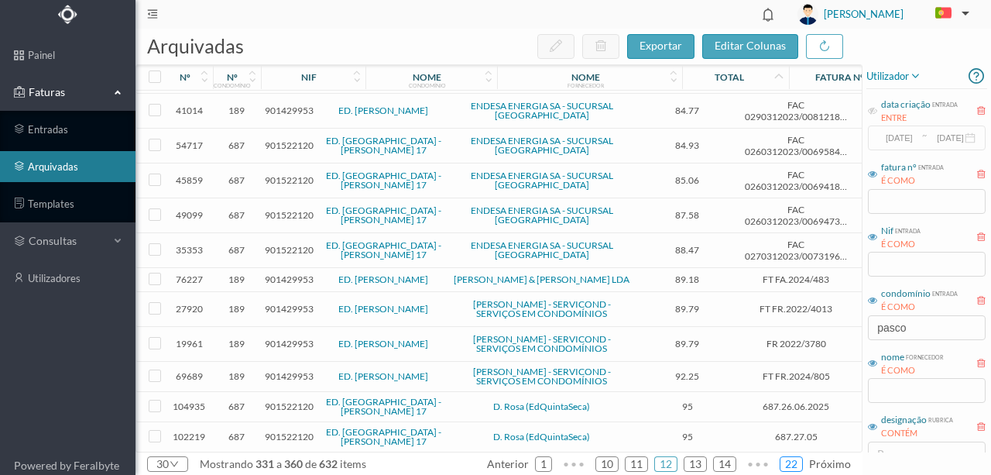
click at [794, 464] on link "22" at bounding box center [791, 463] width 22 height 23
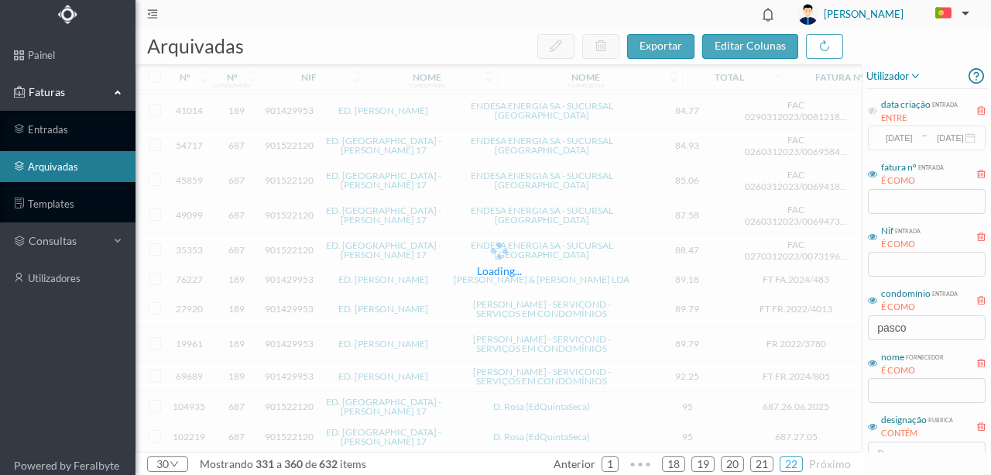
scroll to position [0, 0]
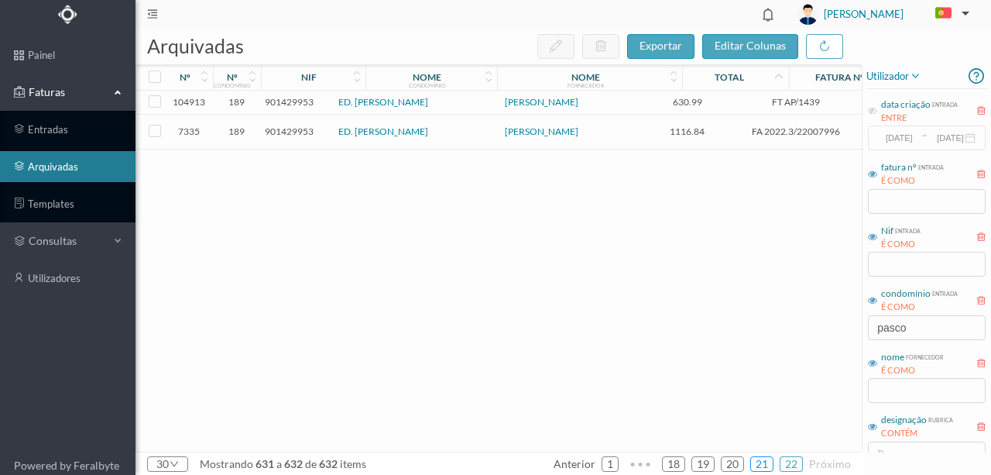
click at [772, 463] on link "21" at bounding box center [762, 463] width 22 height 23
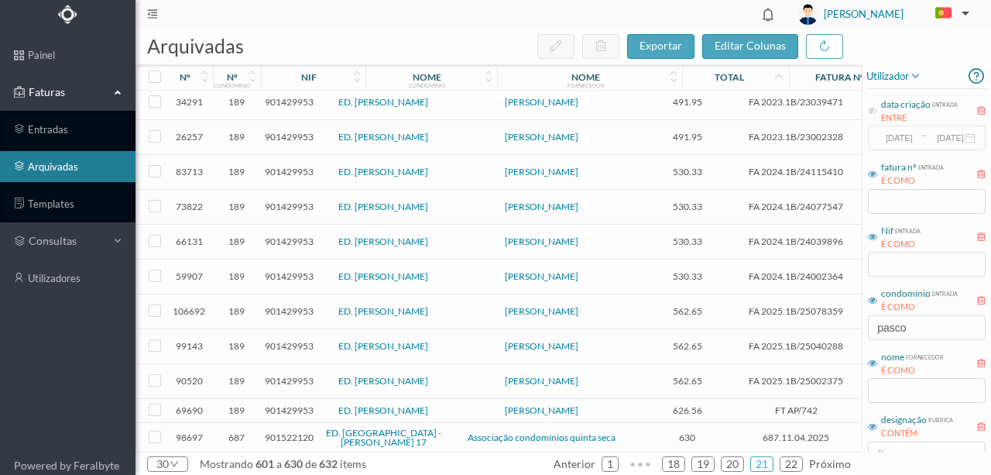
scroll to position [640, 0]
click at [284, 432] on span "901522120" at bounding box center [289, 436] width 49 height 12
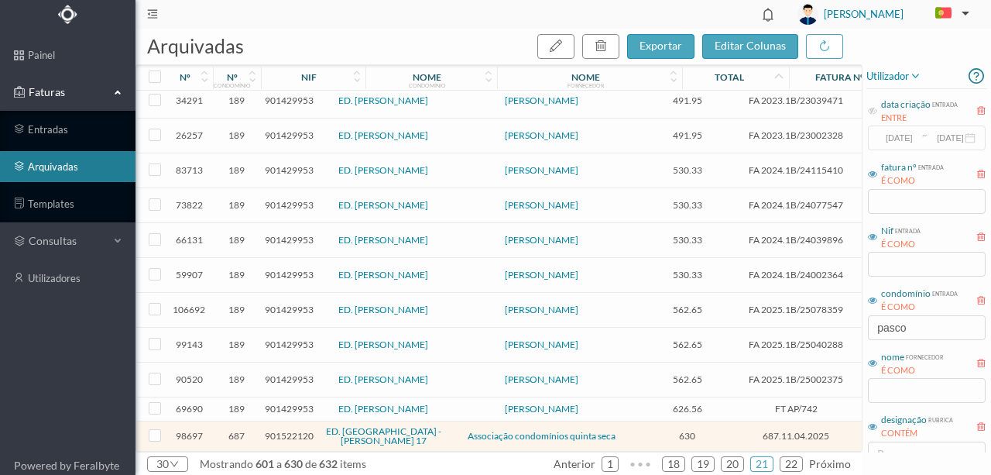
click at [286, 431] on span "901522120" at bounding box center [289, 436] width 49 height 12
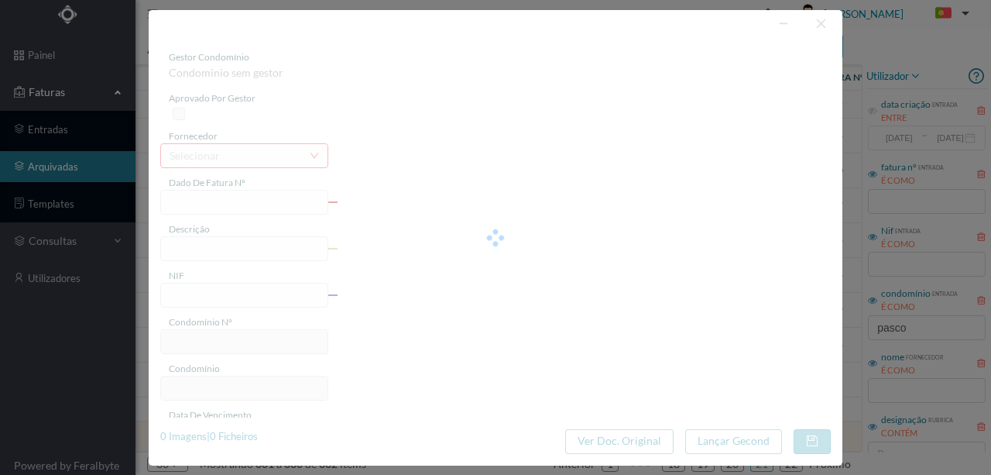
type input "687.11.04.2025"
type input "Comparticipações de Outubro a Abril 2025"
type input "901522120"
type input "2025-04-11"
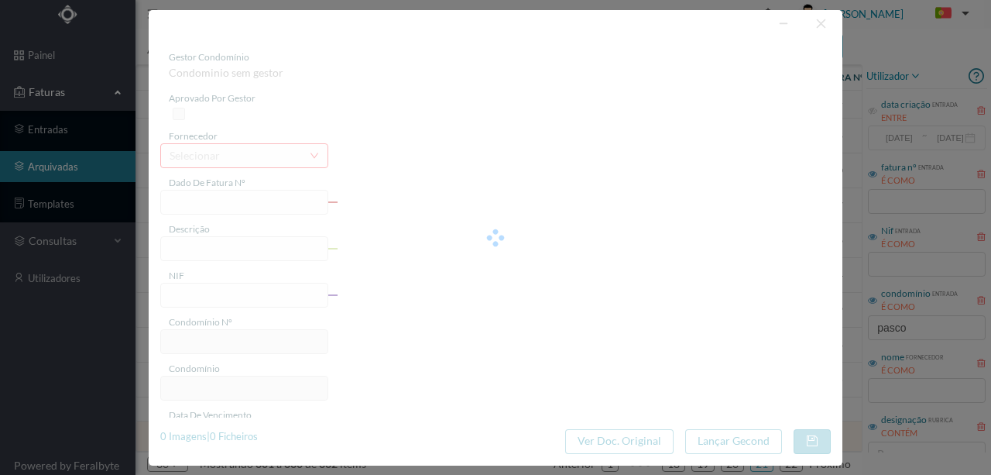
type input "2025-04-11"
type input "630.00"
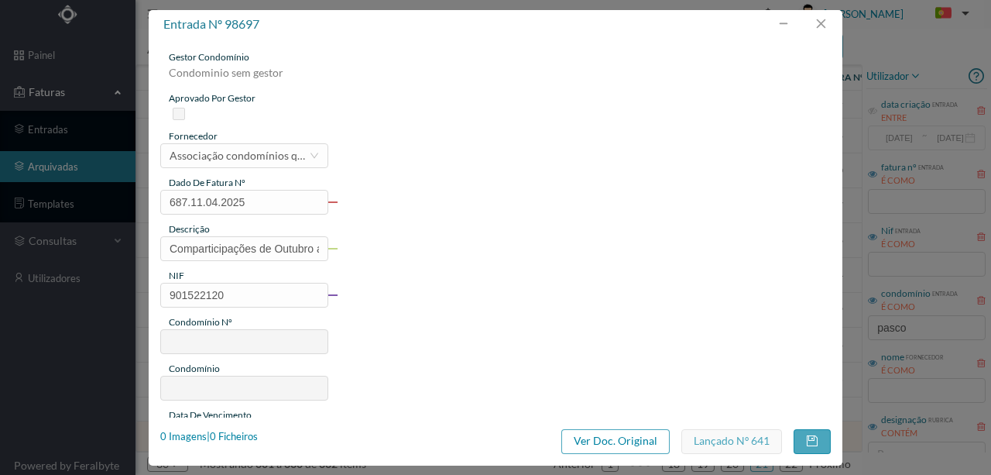
type input "687"
type input "ED. QUINTA SECA - TEIXEIRA PASCOAES 17"
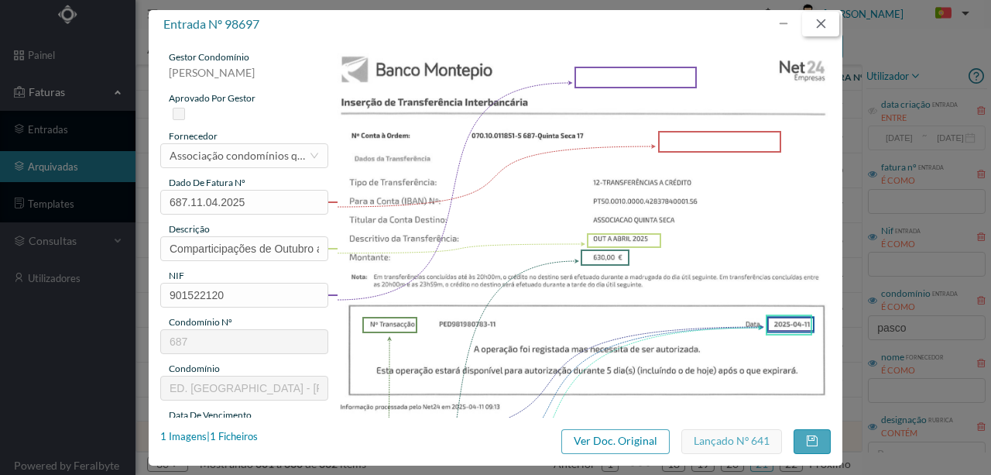
drag, startPoint x: 828, startPoint y: 20, endPoint x: 821, endPoint y: 22, distance: 8.1
click at [828, 20] on button "button" at bounding box center [820, 24] width 37 height 25
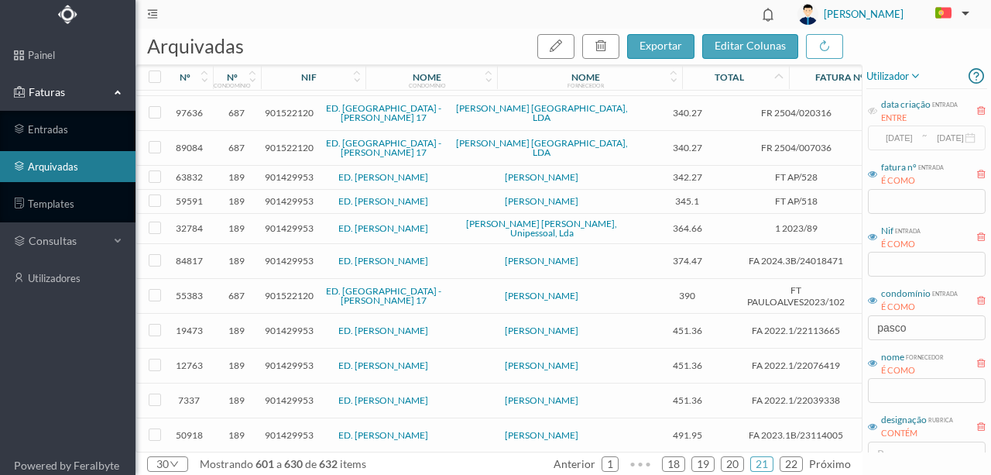
scroll to position [228, 0]
drag, startPoint x: 59, startPoint y: 133, endPoint x: 118, endPoint y: 117, distance: 61.0
click at [59, 133] on link "entradas" at bounding box center [67, 129] width 135 height 31
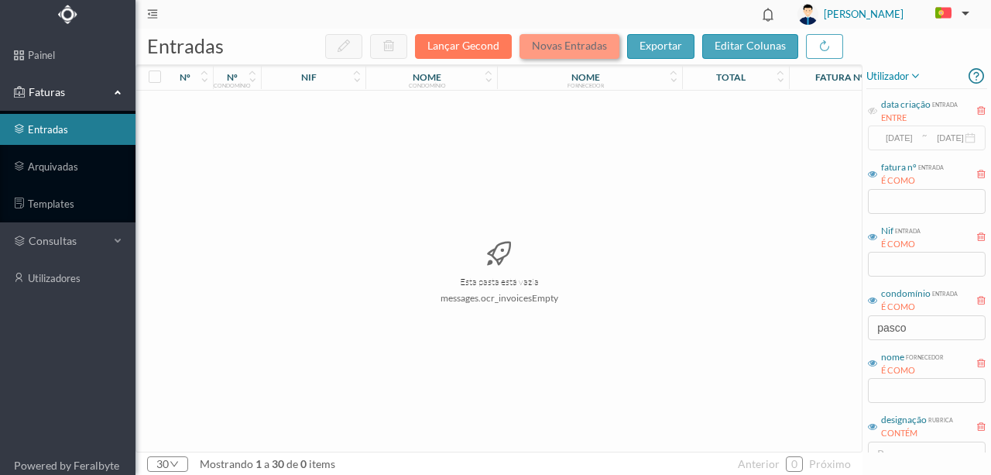
click at [567, 48] on button "Novas Entradas" at bounding box center [569, 46] width 100 height 25
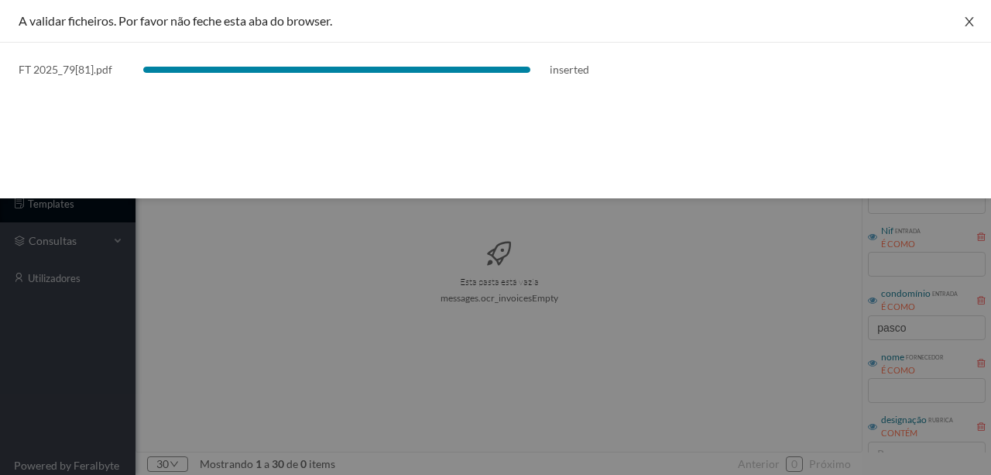
drag, startPoint x: 973, startPoint y: 15, endPoint x: 962, endPoint y: 24, distance: 14.4
click at [973, 15] on icon "icon: close" at bounding box center [969, 21] width 12 height 12
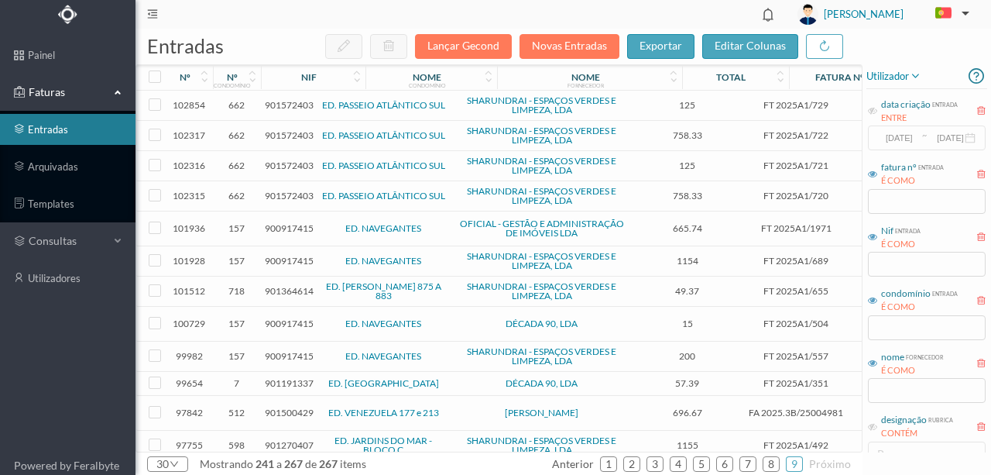
scroll to position [479, 0]
